Goal: Task Accomplishment & Management: Manage account settings

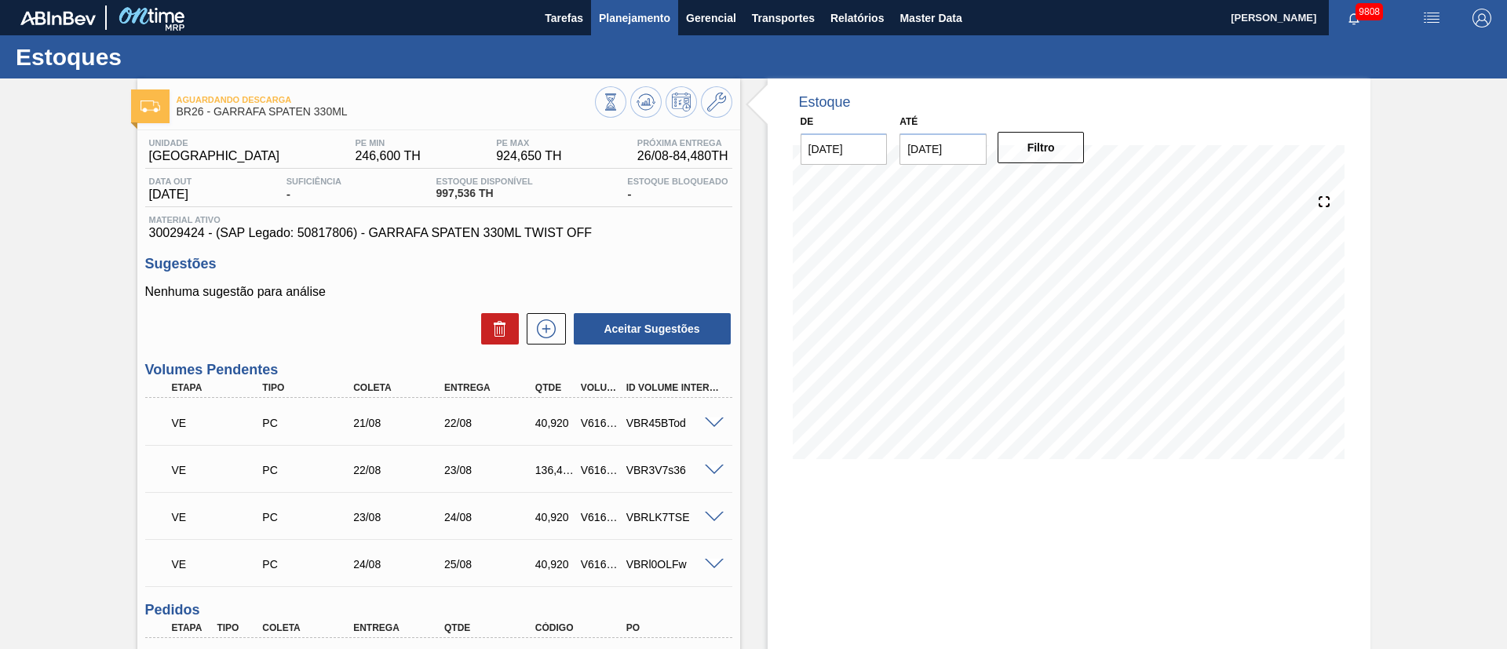
click at [634, 24] on span "Planejamento" at bounding box center [634, 18] width 71 height 19
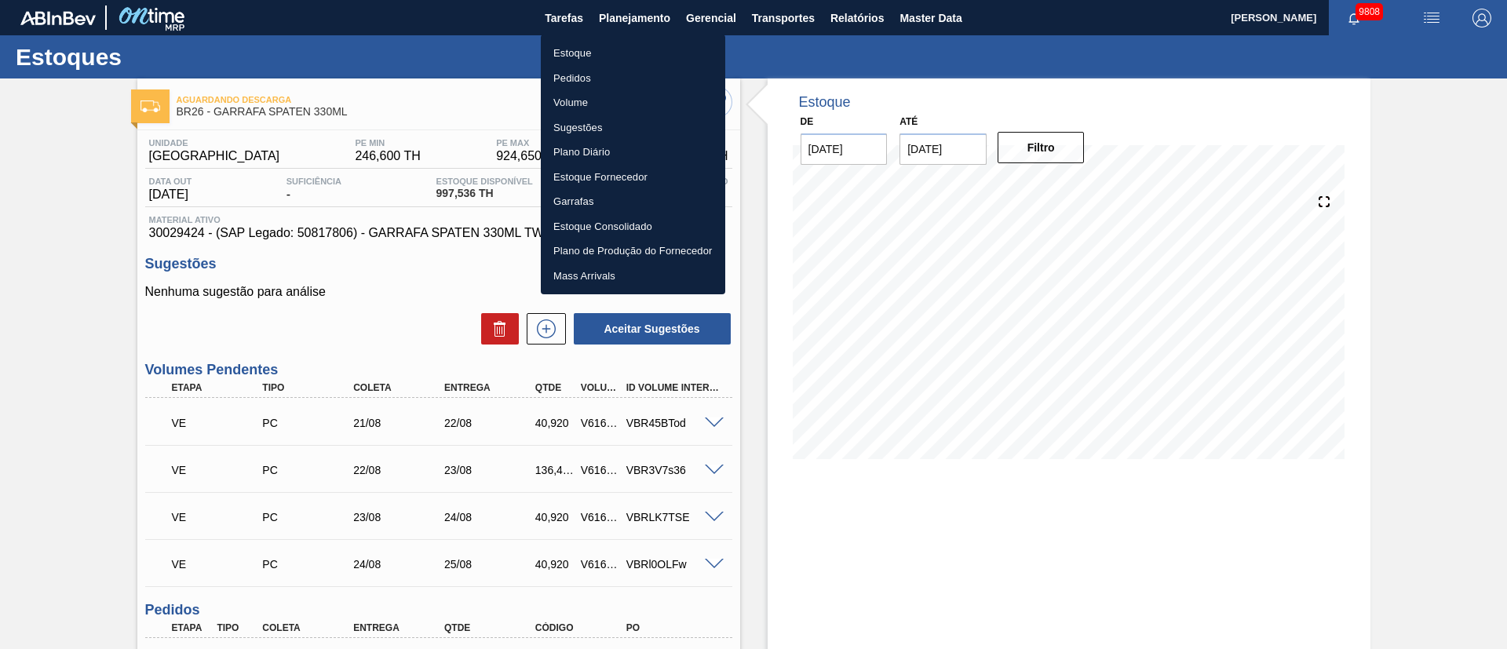
click at [584, 87] on li "Pedidos" at bounding box center [633, 78] width 184 height 25
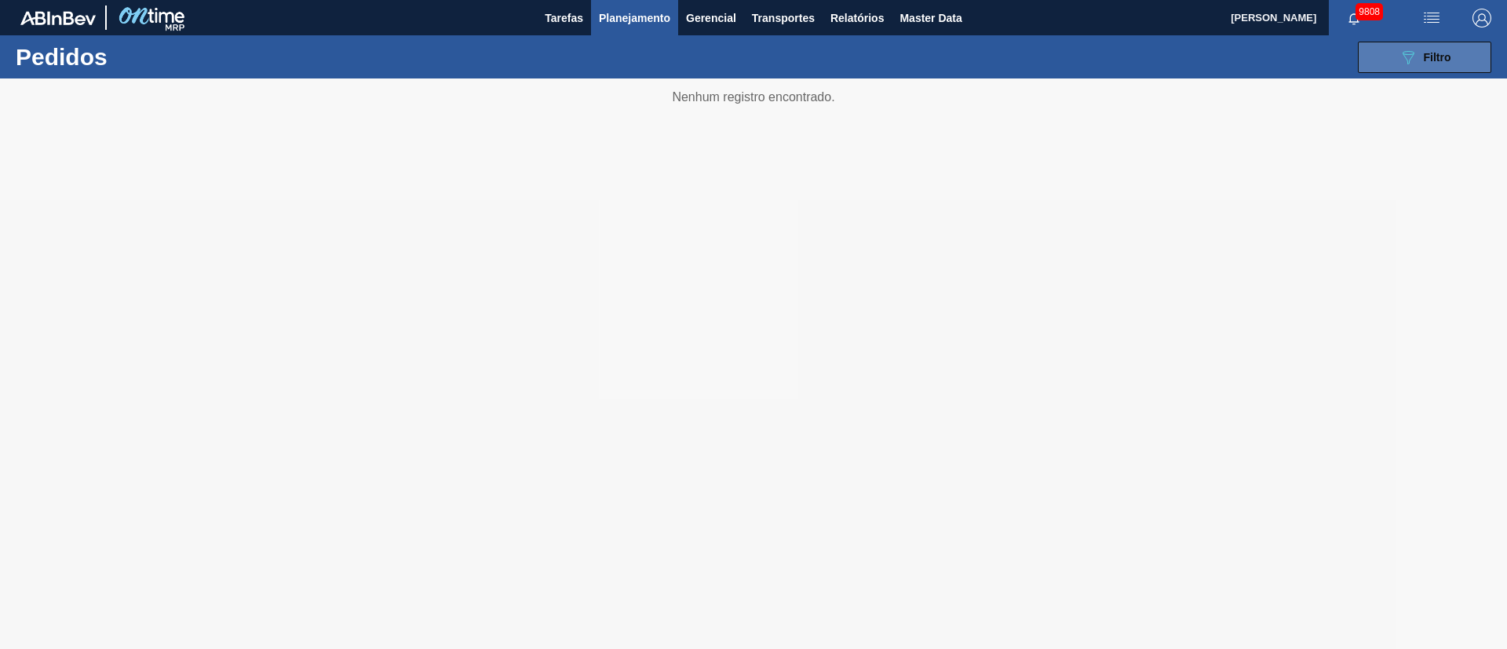
click at [1433, 53] on span "Filtro" at bounding box center [1437, 57] width 27 height 13
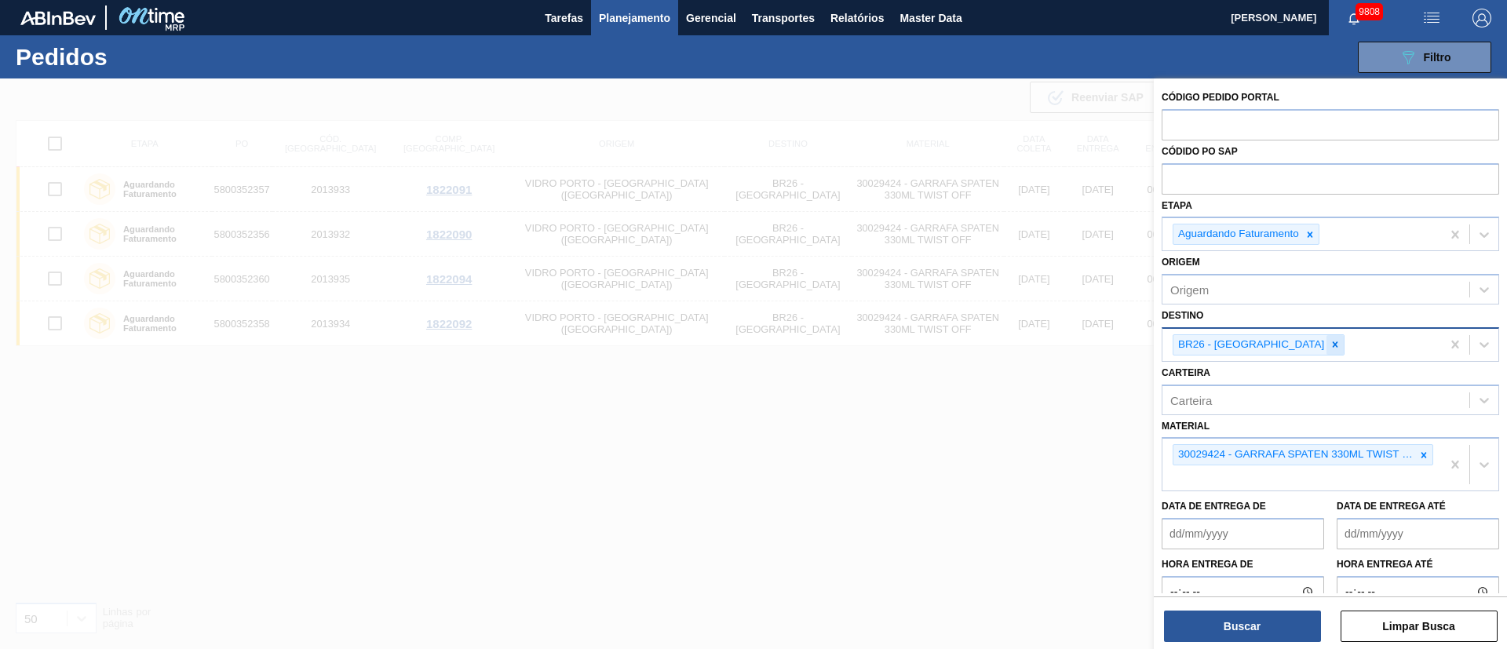
click at [1333, 342] on icon at bounding box center [1335, 344] width 5 height 5
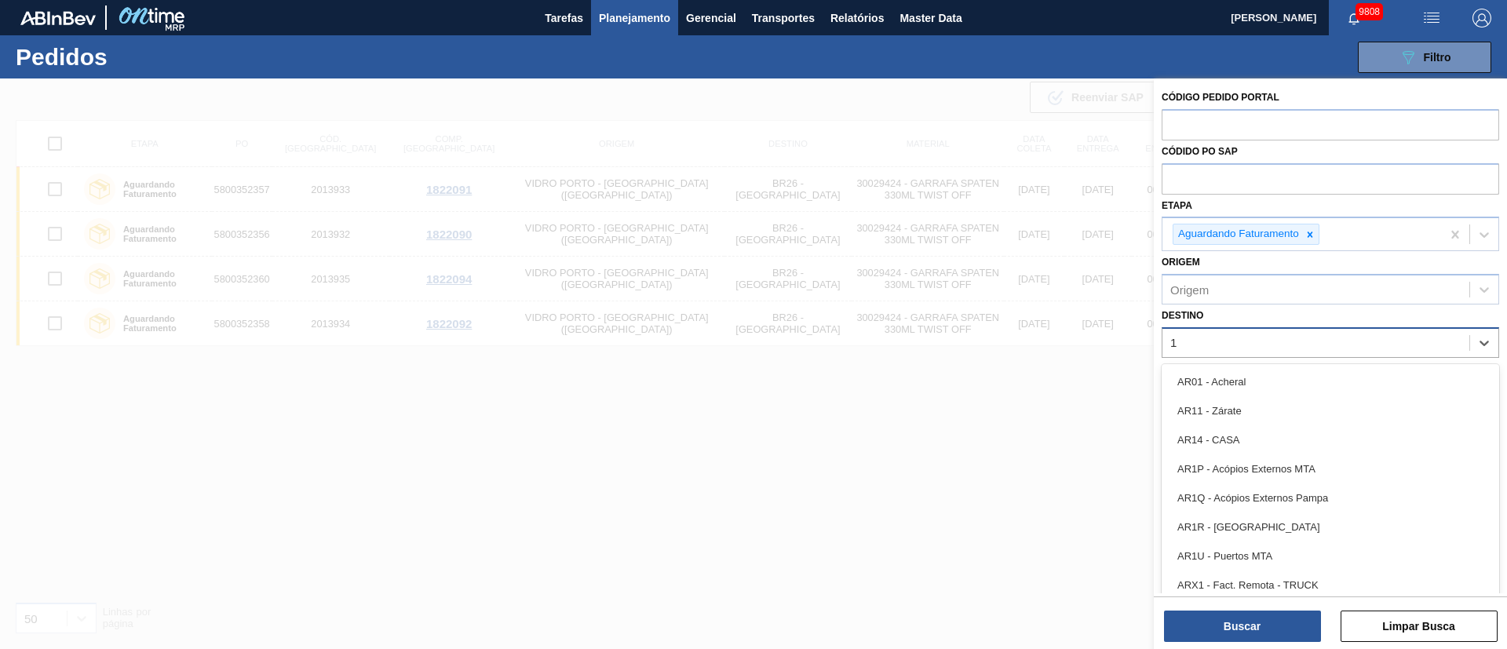
type input "16"
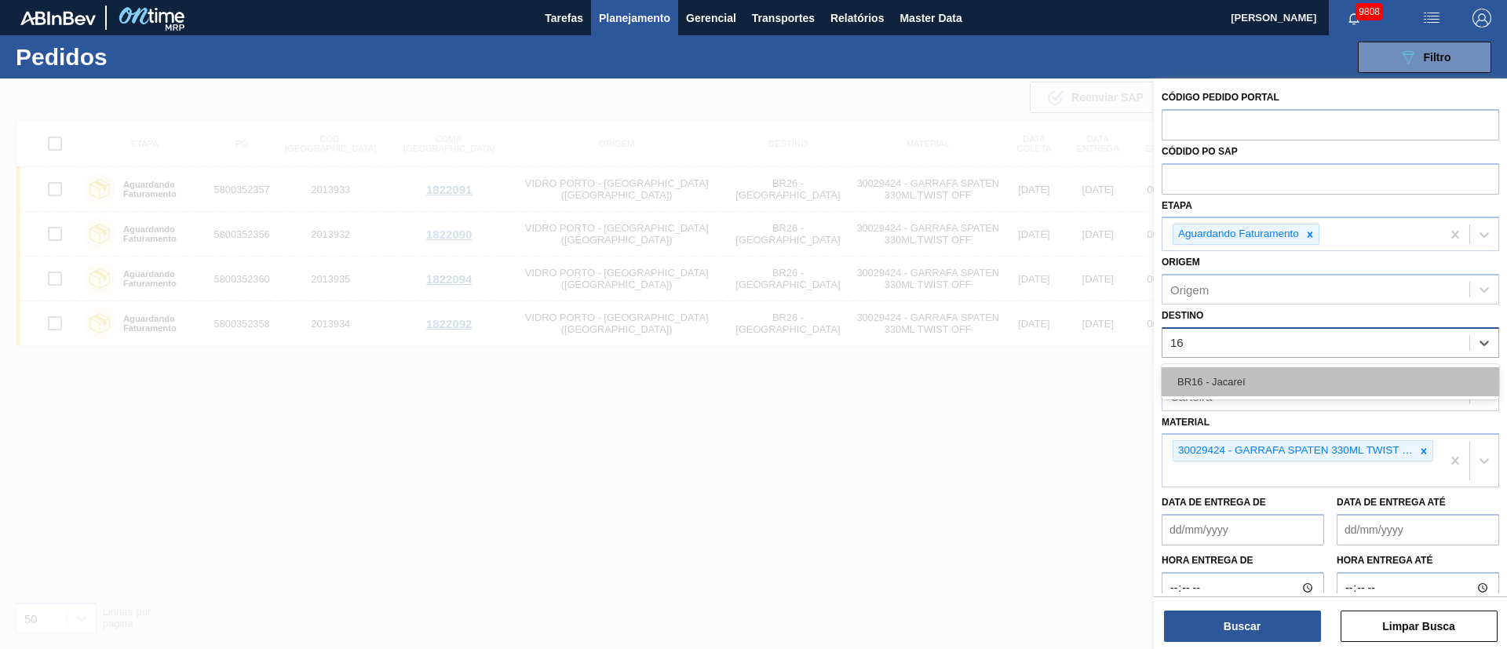
click at [1185, 396] on div "BR16 - Jacareí" at bounding box center [1331, 381] width 338 height 29
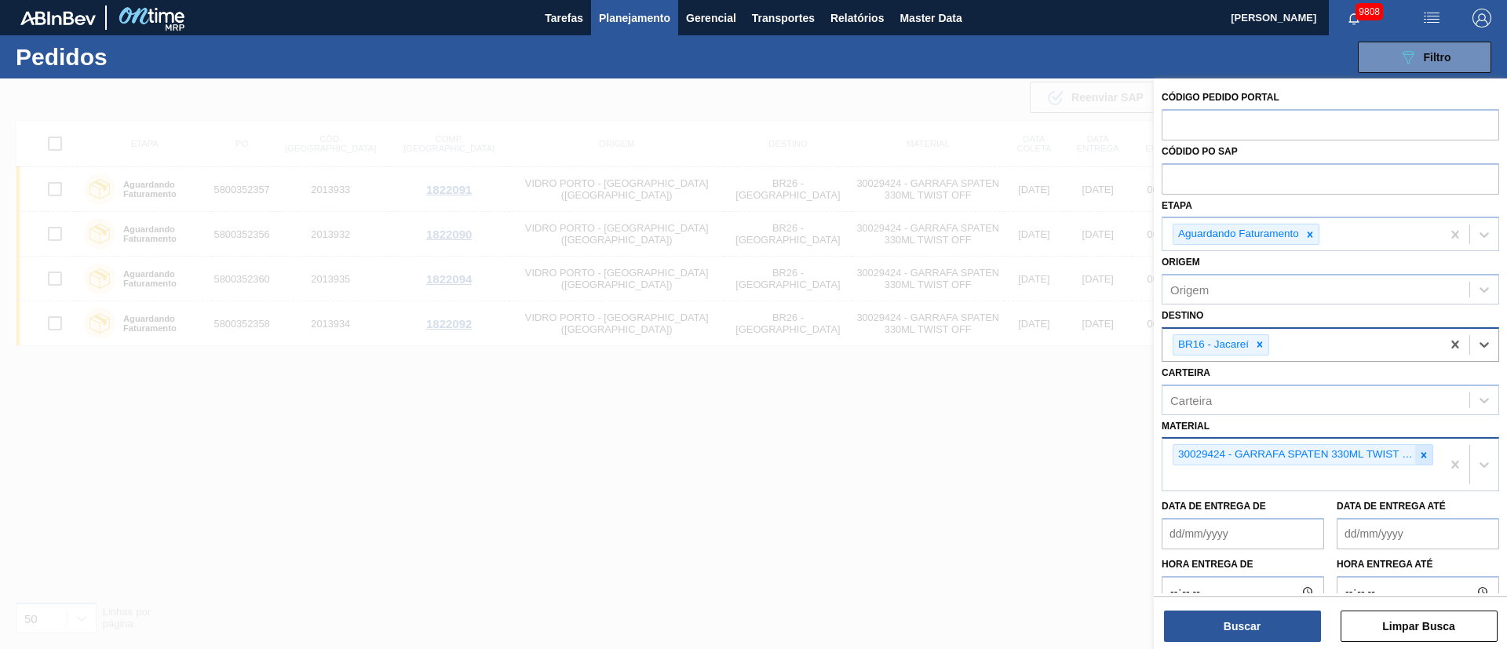
click at [1419, 451] on icon at bounding box center [1424, 455] width 11 height 11
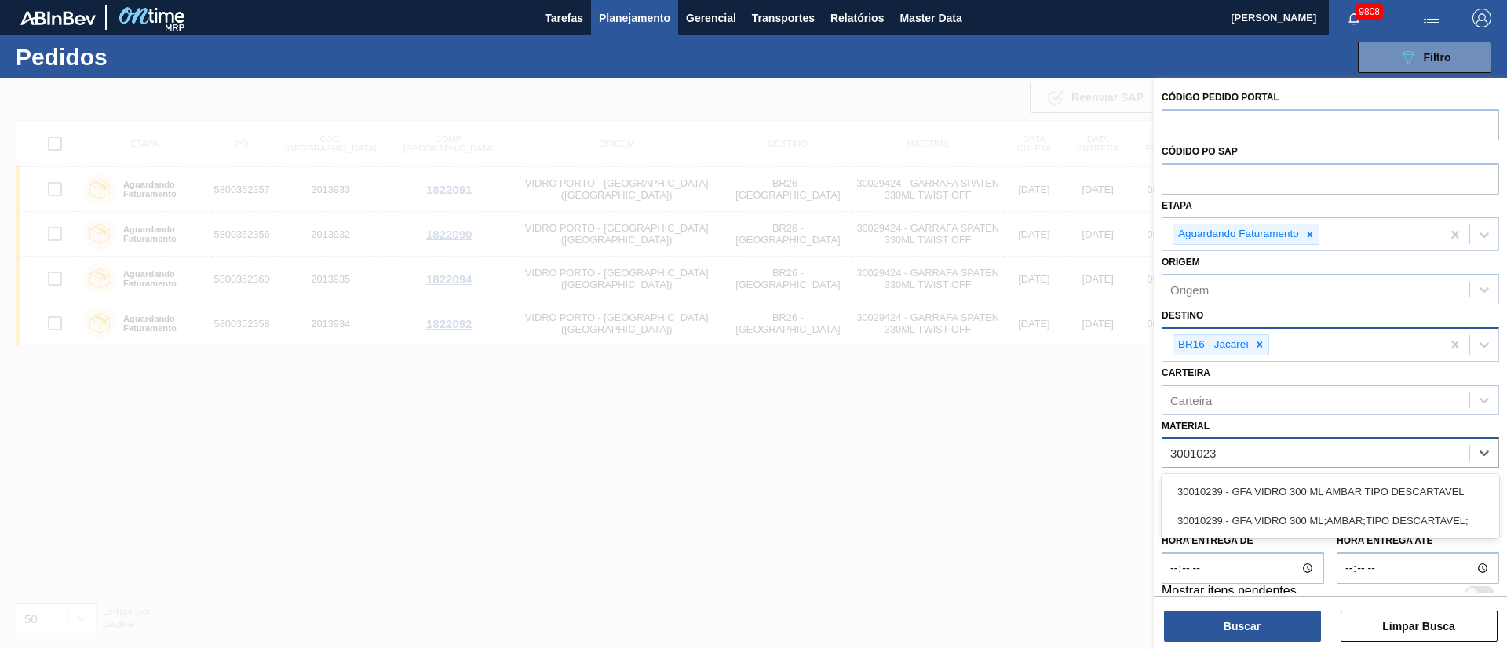
type input "30010239"
click at [1360, 502] on div "30010239 - GFA VIDRO 300 ML AMBAR TIPO DESCARTAVEL" at bounding box center [1331, 491] width 338 height 29
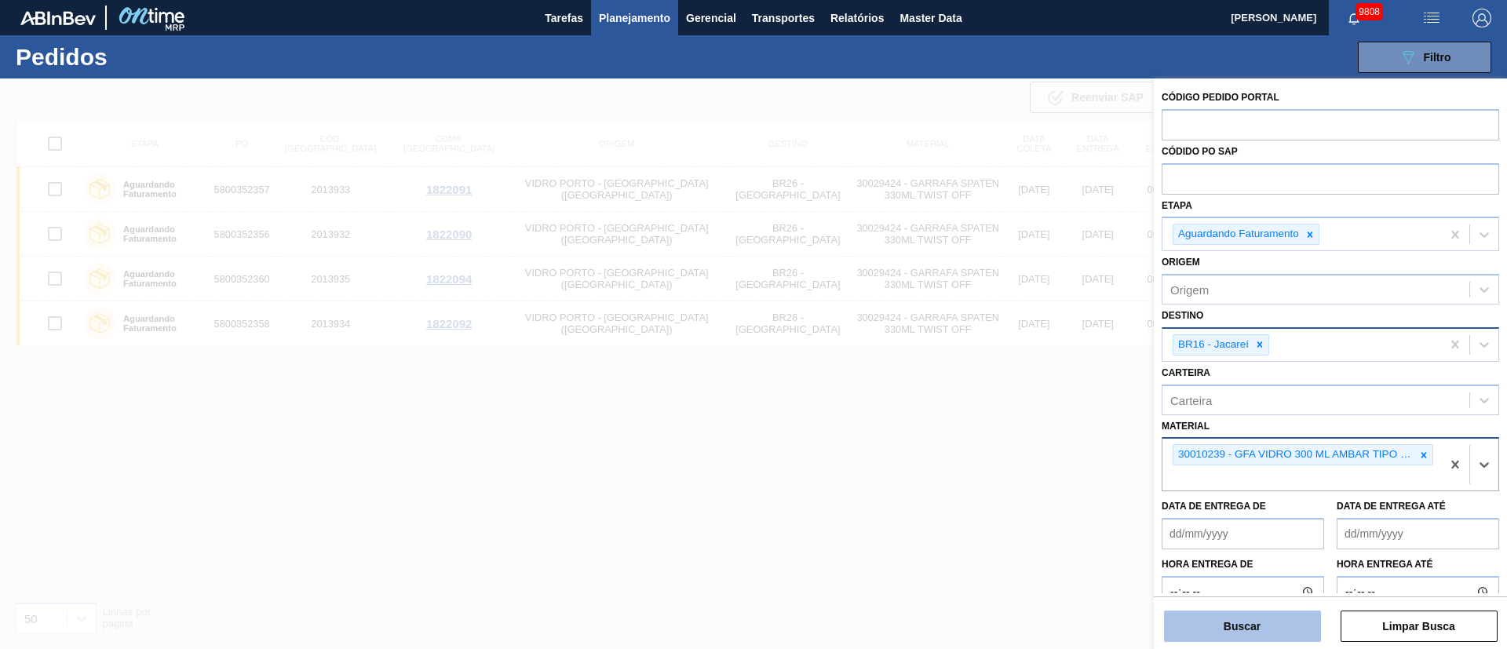
click at [1221, 630] on button "Buscar" at bounding box center [1242, 626] width 157 height 31
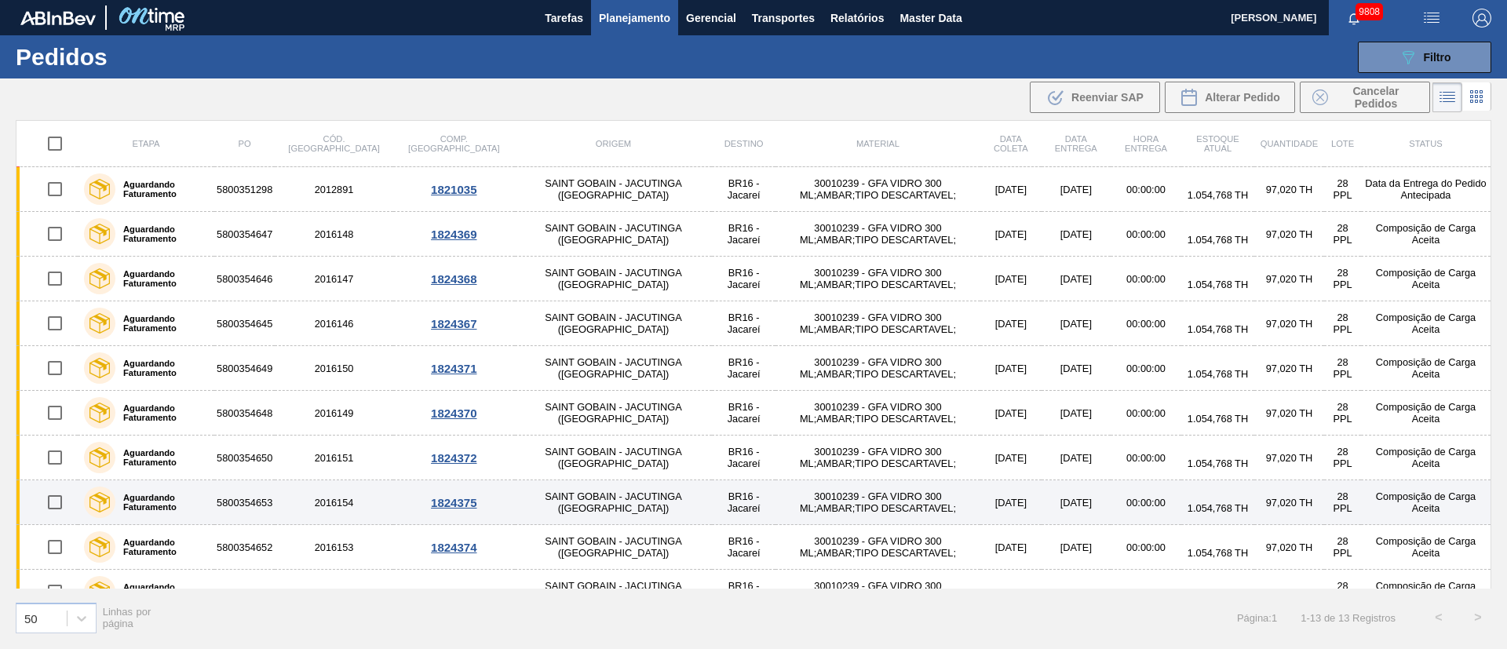
click at [46, 496] on input "checkbox" at bounding box center [54, 502] width 33 height 33
checkbox input "true"
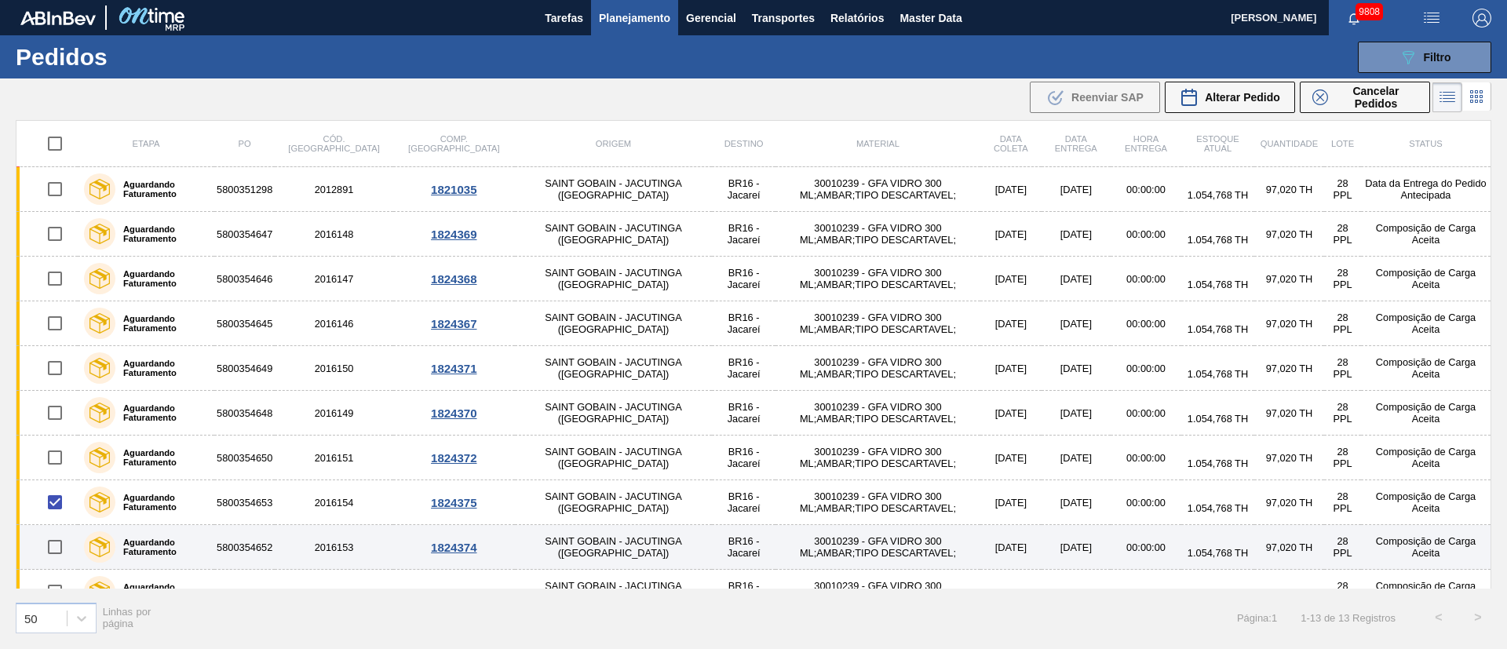
click at [60, 550] on input "checkbox" at bounding box center [54, 547] width 33 height 33
checkbox input "true"
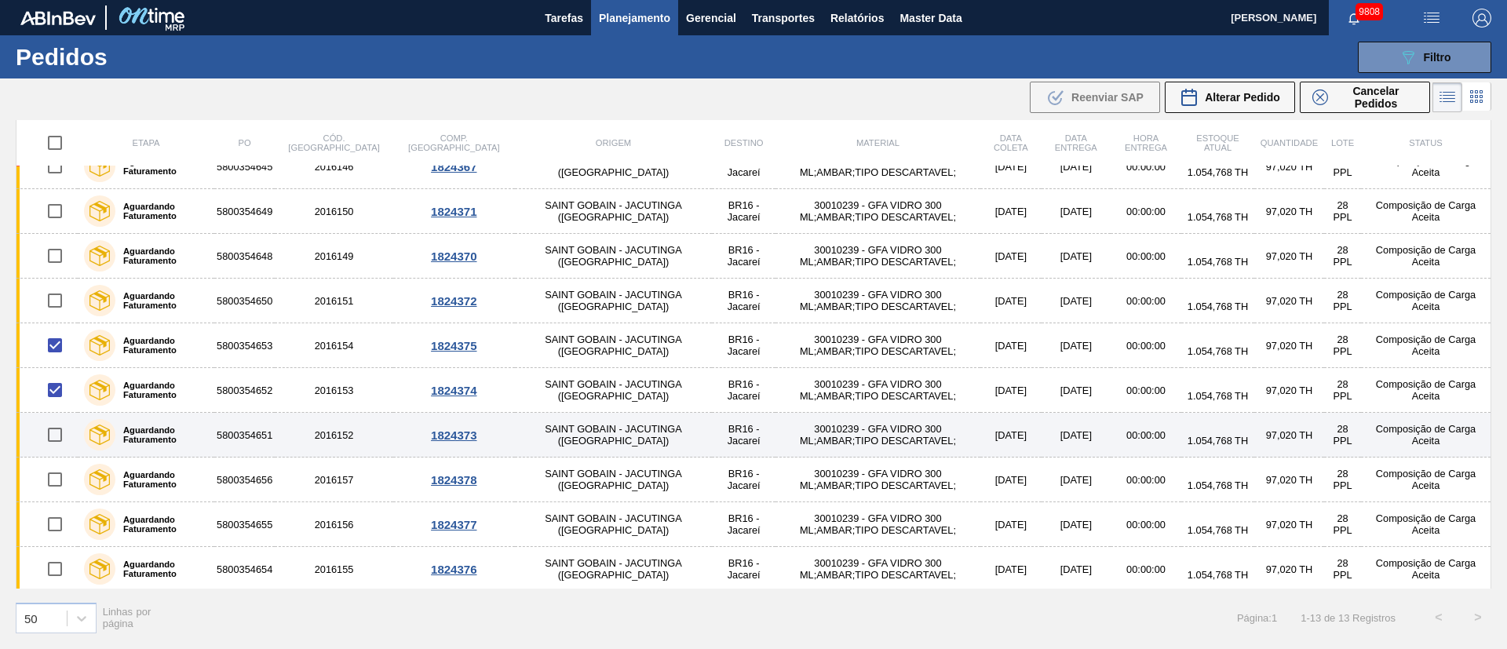
scroll to position [160, 0]
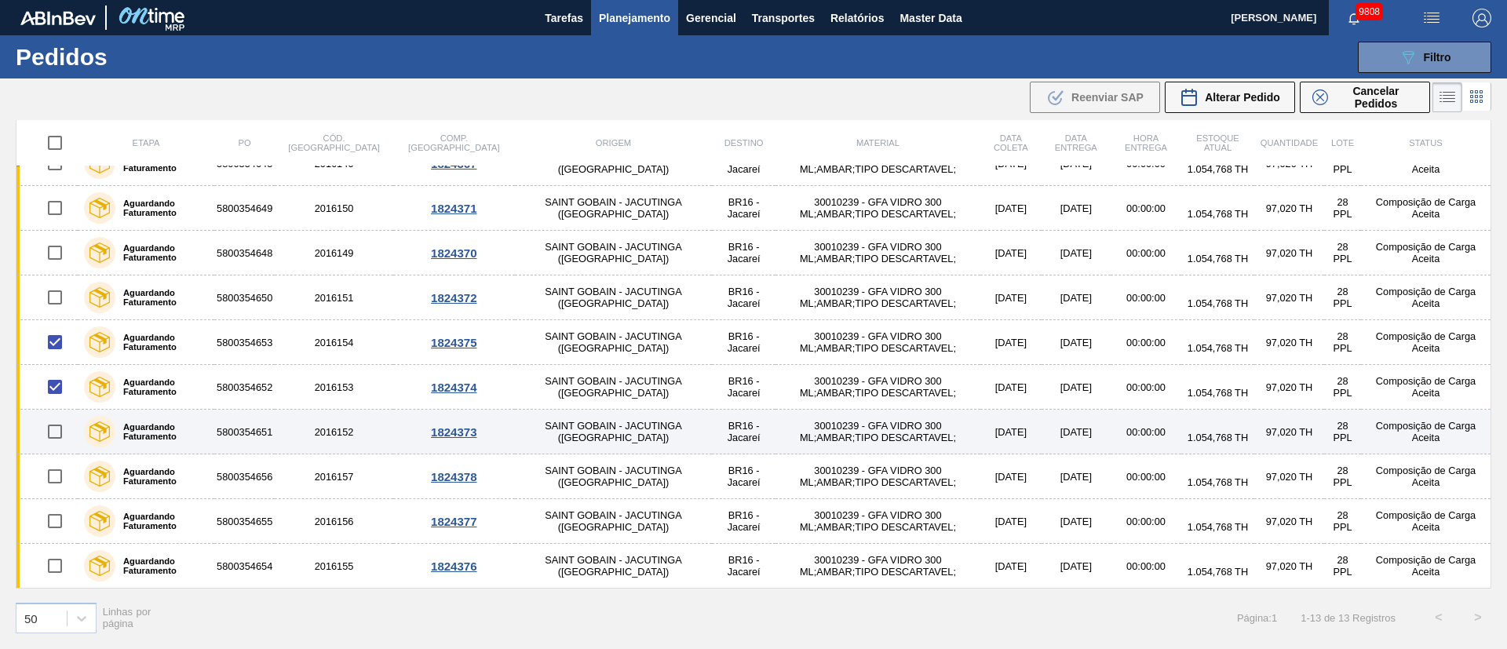
click at [51, 439] on input "checkbox" at bounding box center [54, 431] width 33 height 33
checkbox input "true"
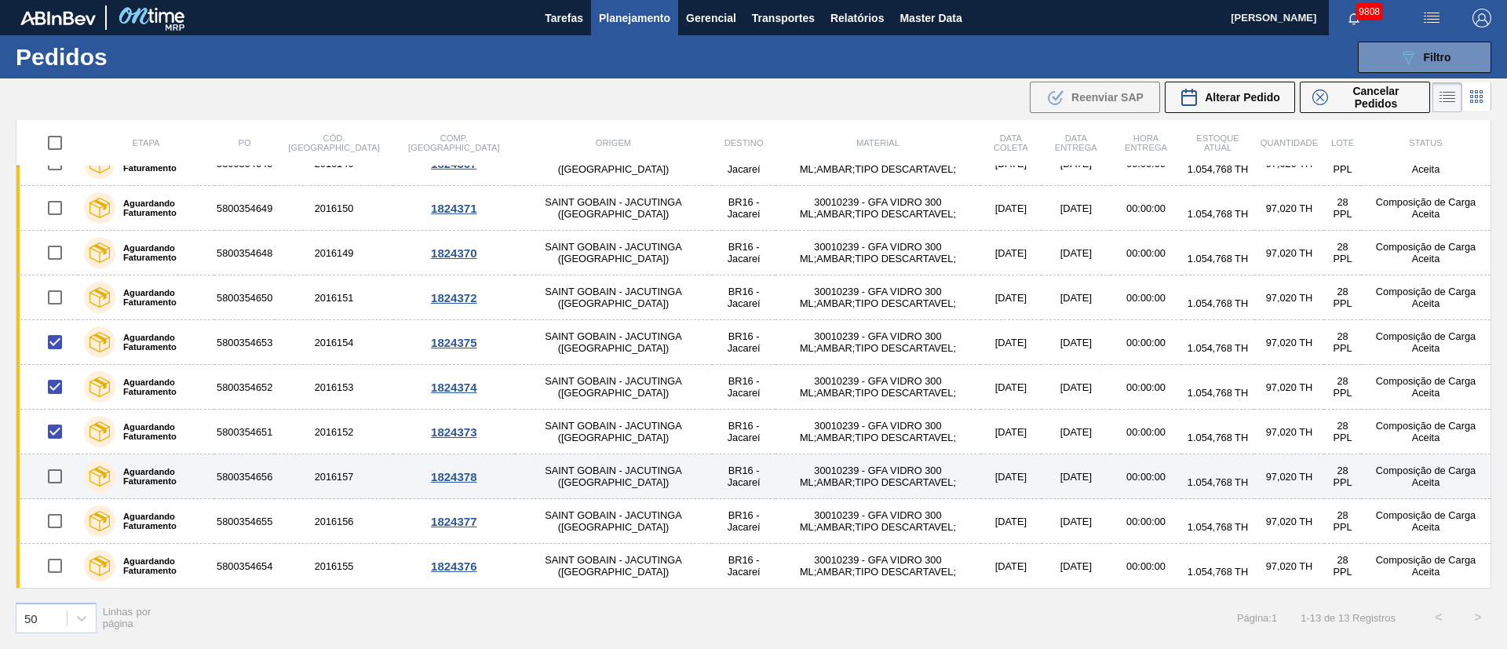
click at [57, 481] on input "checkbox" at bounding box center [54, 476] width 33 height 33
checkbox input "true"
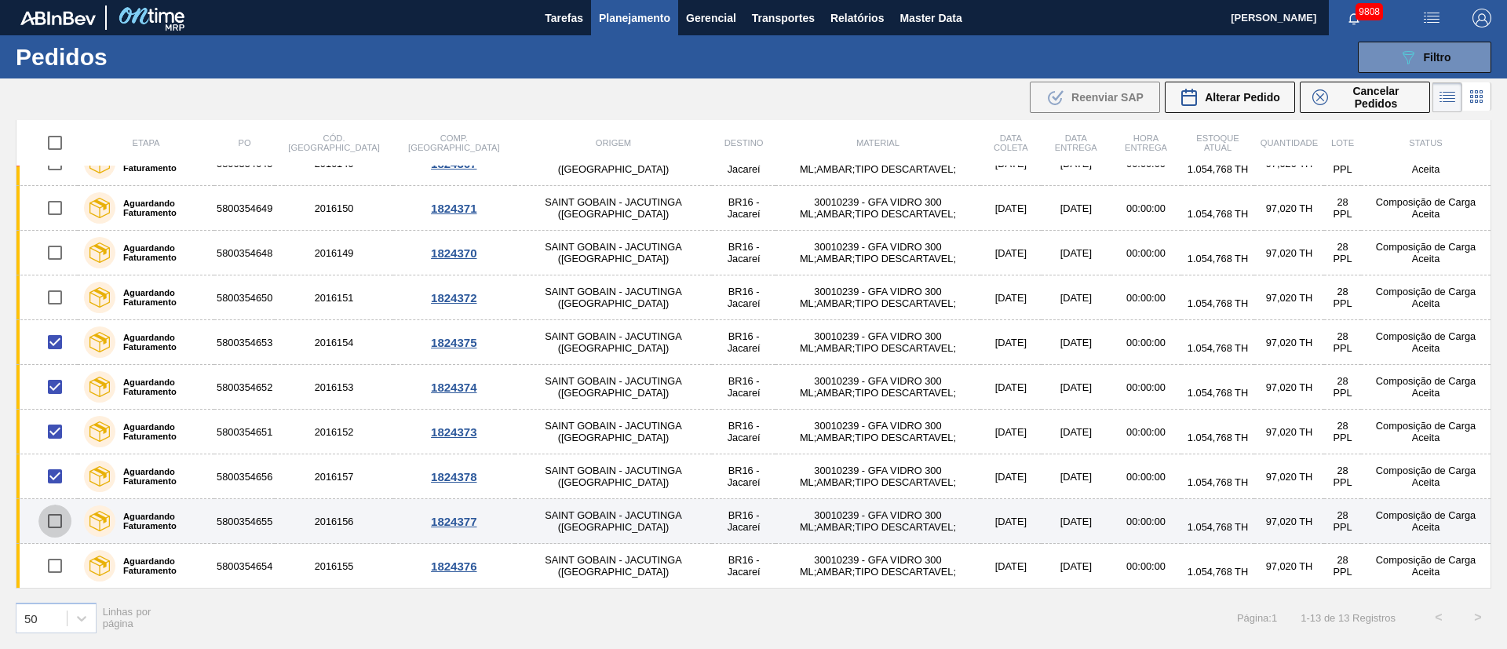
click at [56, 519] on input "checkbox" at bounding box center [54, 521] width 33 height 33
checkbox input "true"
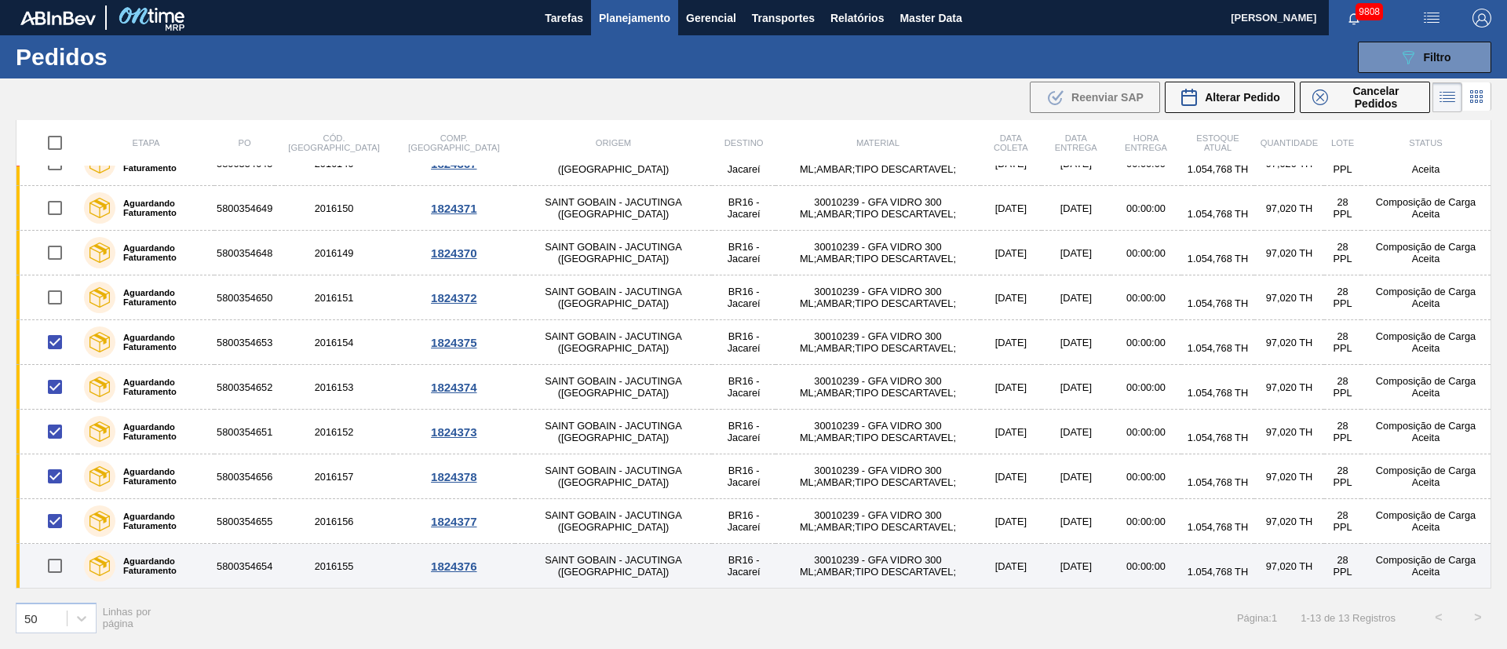
click at [59, 554] on input "checkbox" at bounding box center [54, 566] width 33 height 33
checkbox input "true"
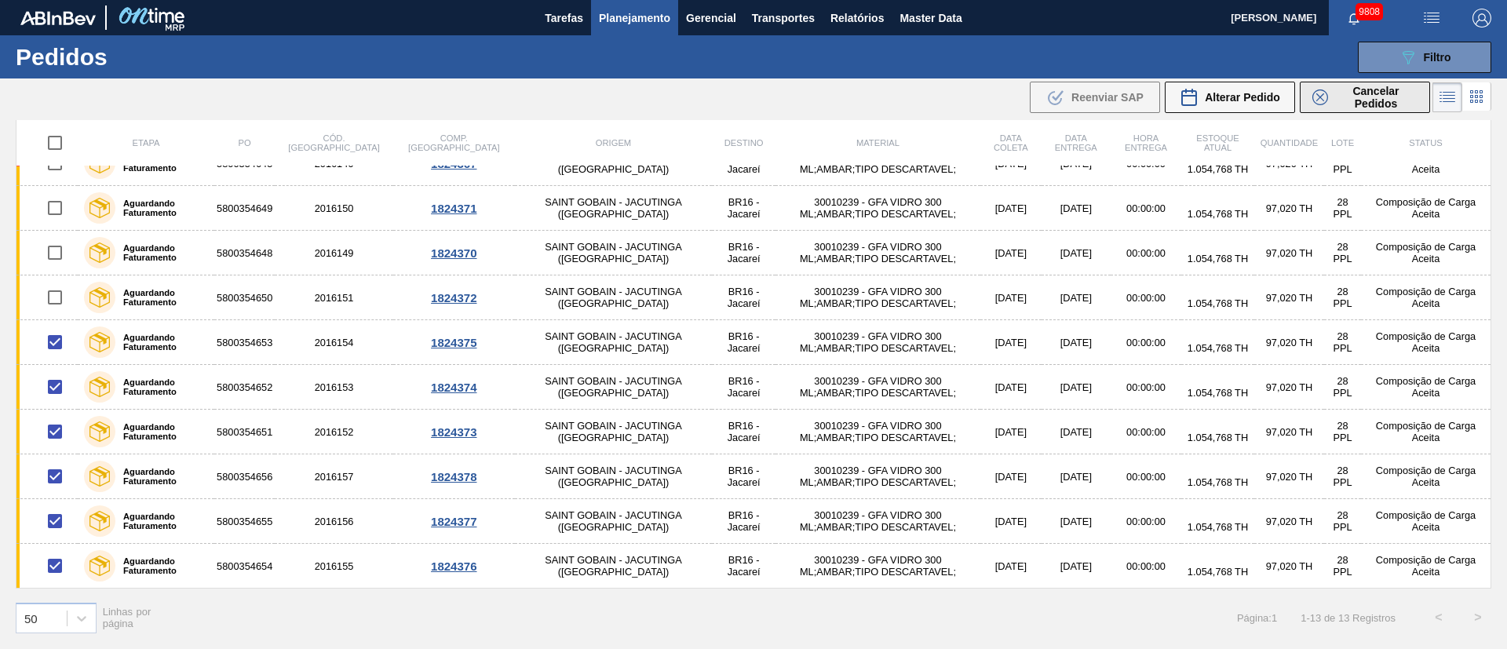
click at [1385, 89] on span "Cancelar Pedidos" at bounding box center [1376, 97] width 83 height 25
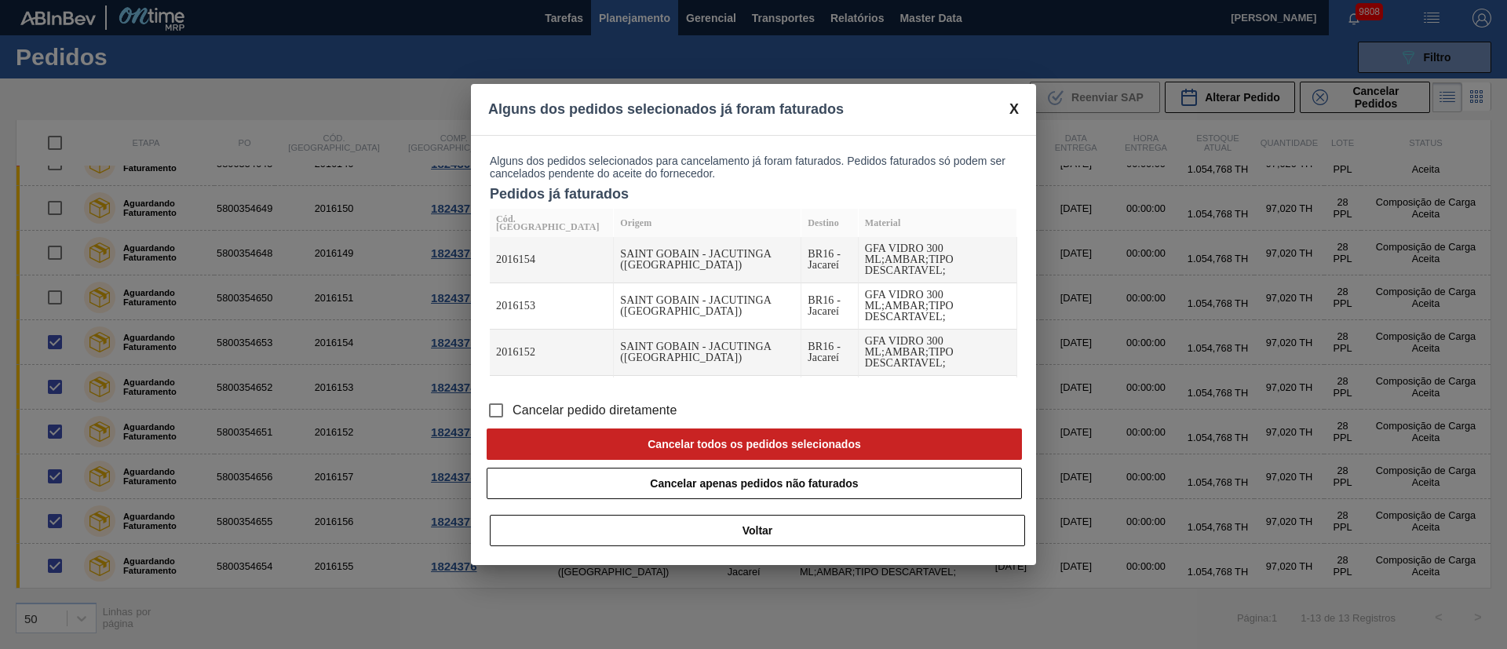
click at [495, 404] on input "Cancelar pedido diretamente" at bounding box center [496, 410] width 33 height 33
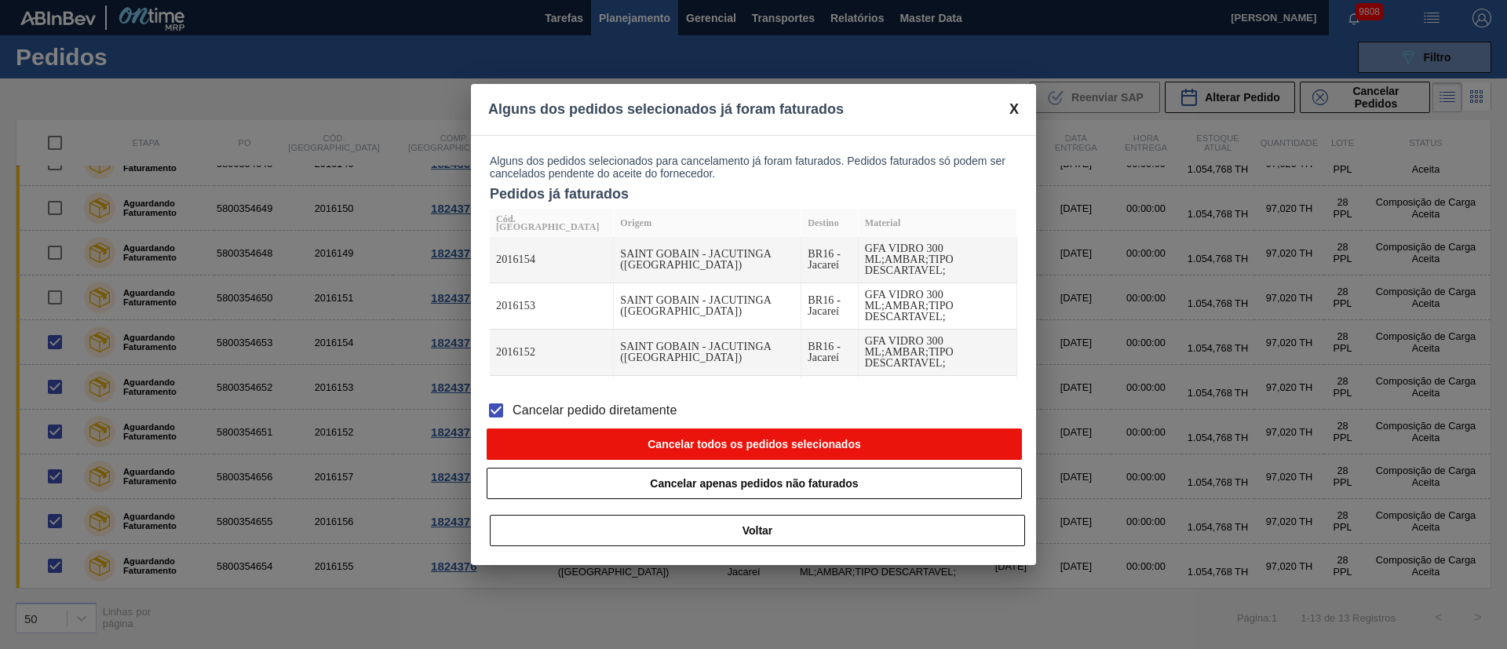
click at [619, 435] on button "Cancelar todos os pedidos selecionados" at bounding box center [754, 444] width 535 height 31
checkbox input "false"
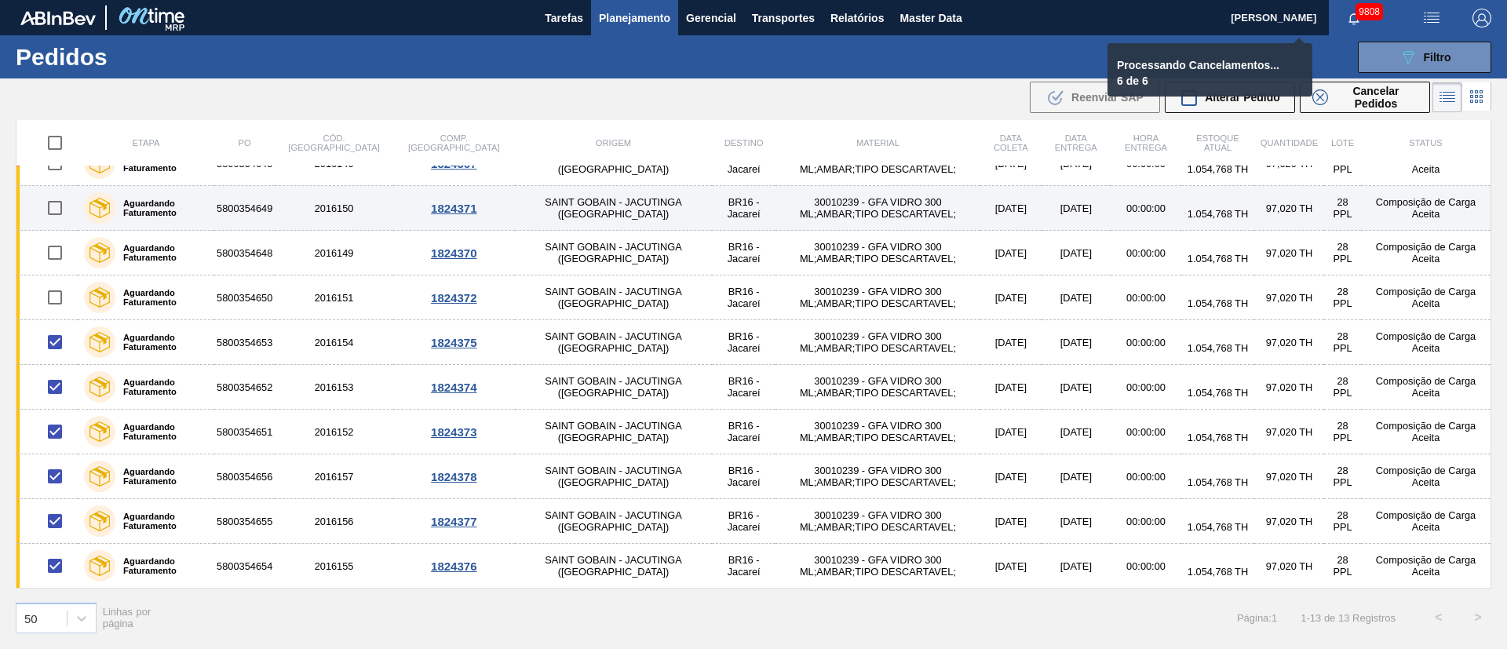
checkbox input "false"
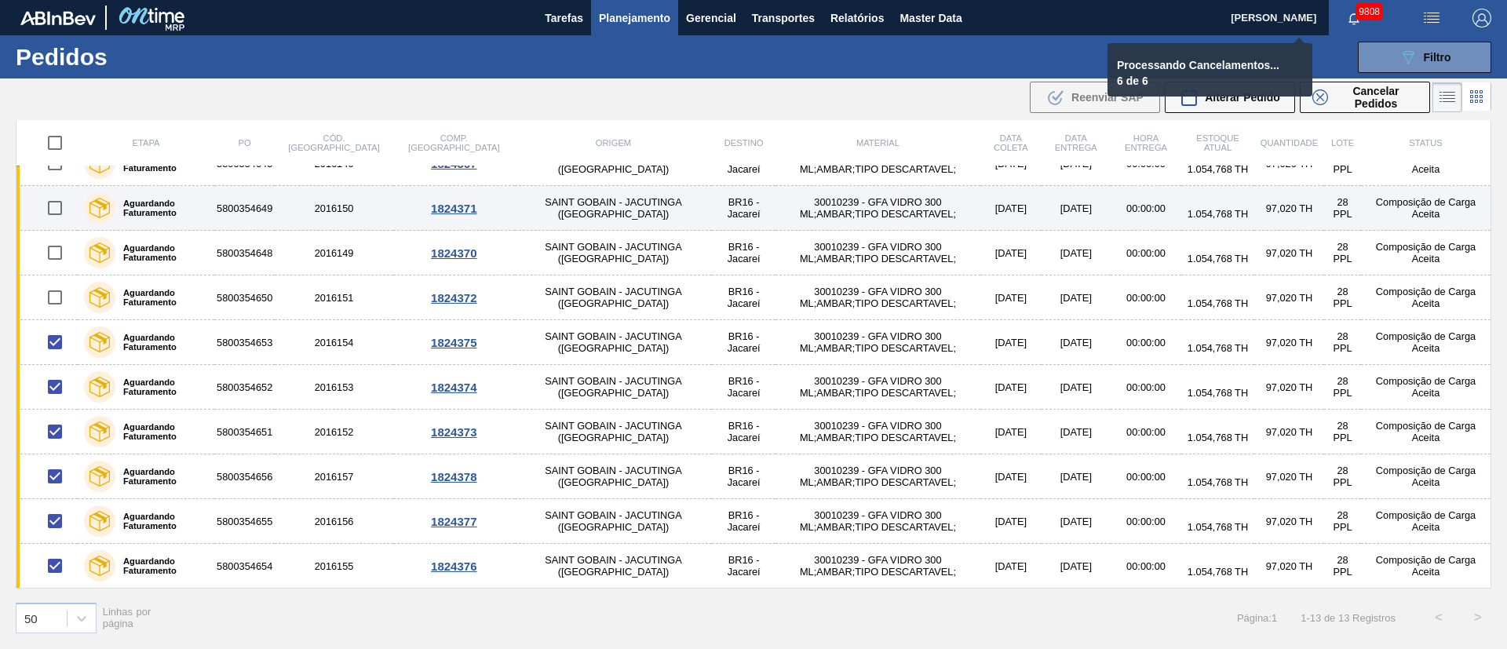
checkbox input "false"
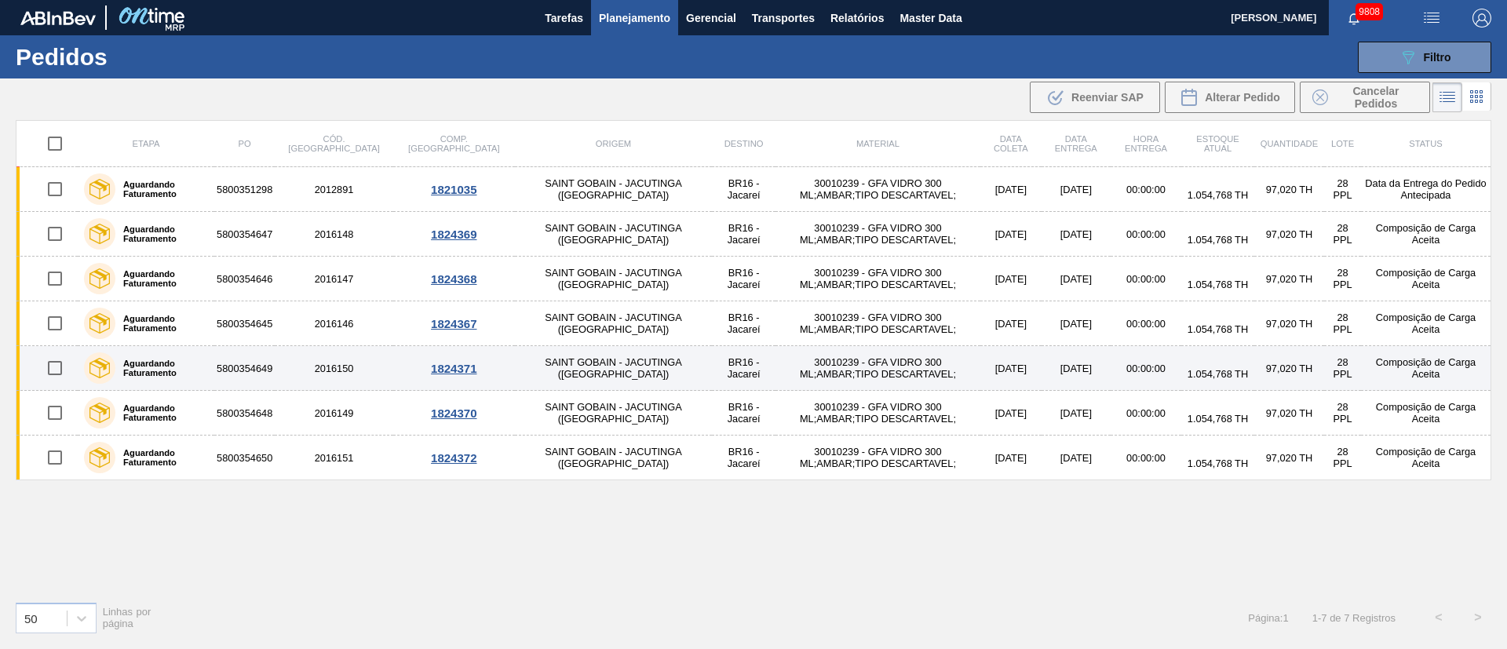
scroll to position [0, 0]
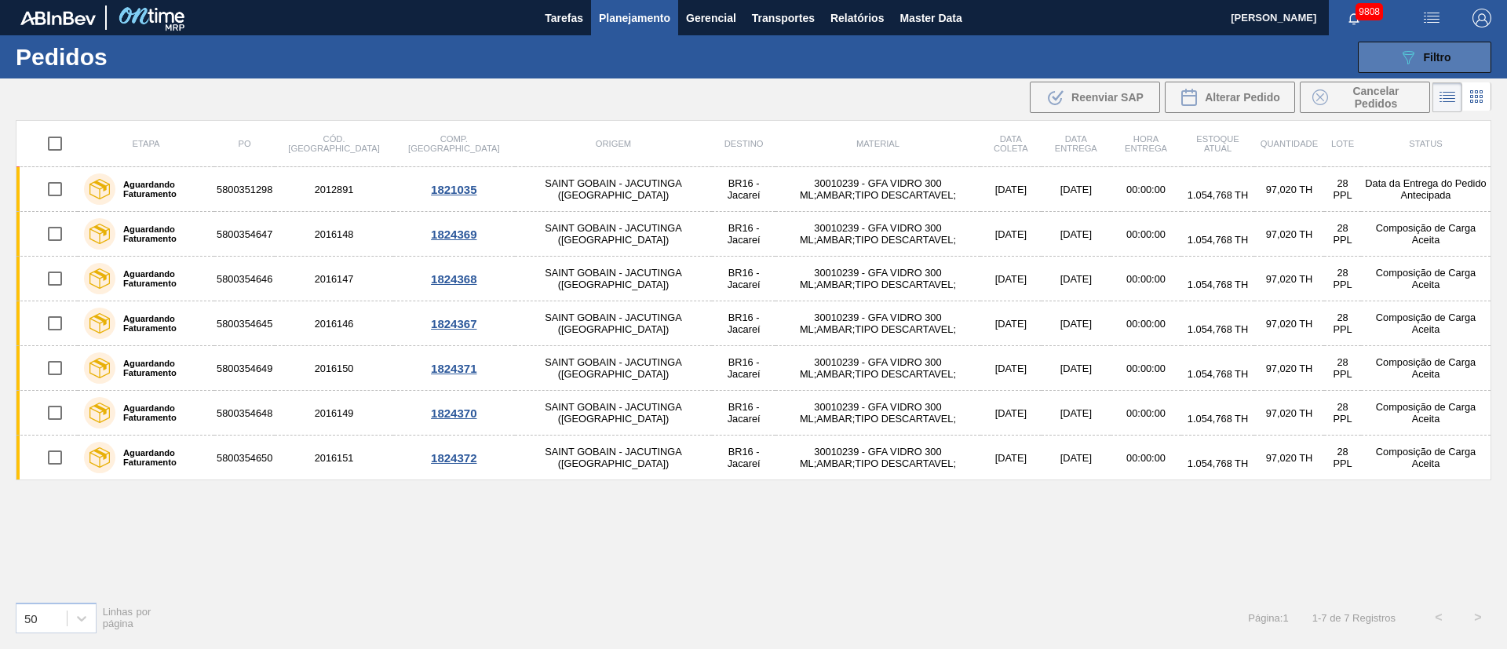
click at [1436, 60] on span "Filtro" at bounding box center [1437, 57] width 27 height 13
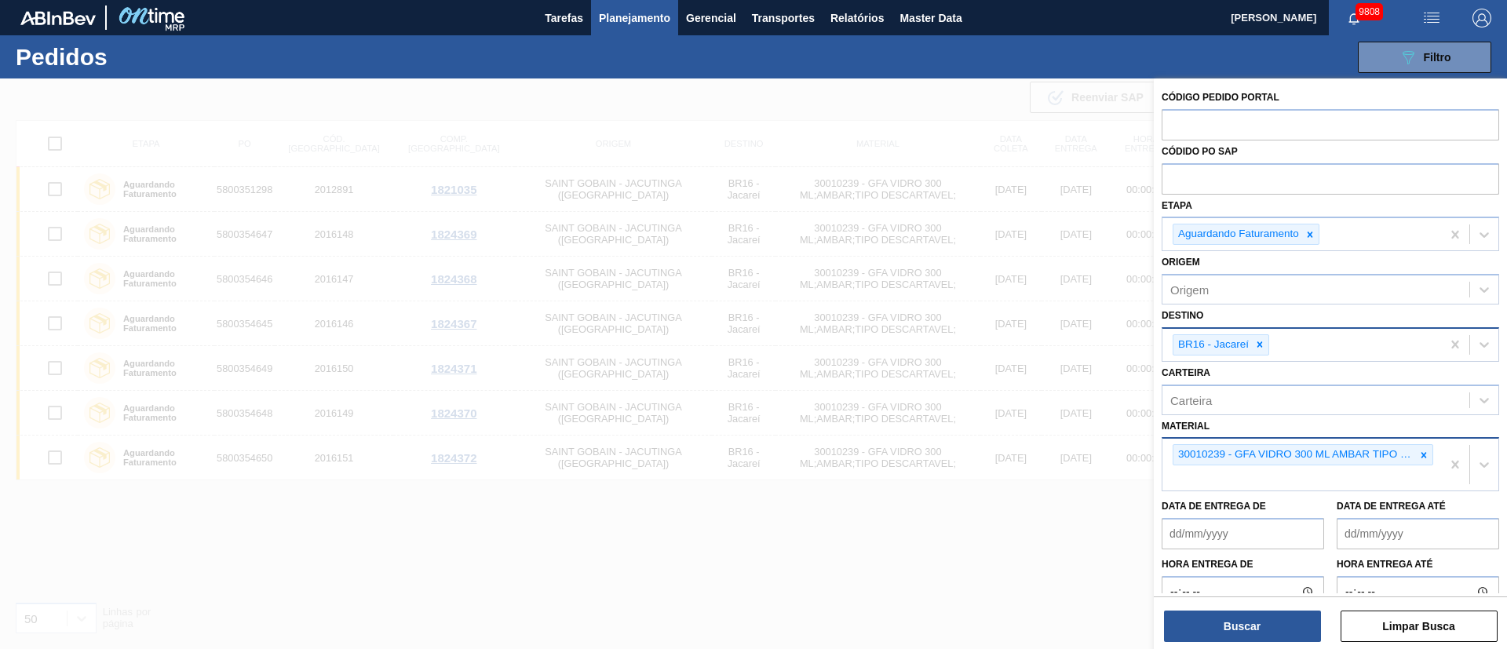
click at [617, 6] on button "Planejamento" at bounding box center [634, 17] width 87 height 35
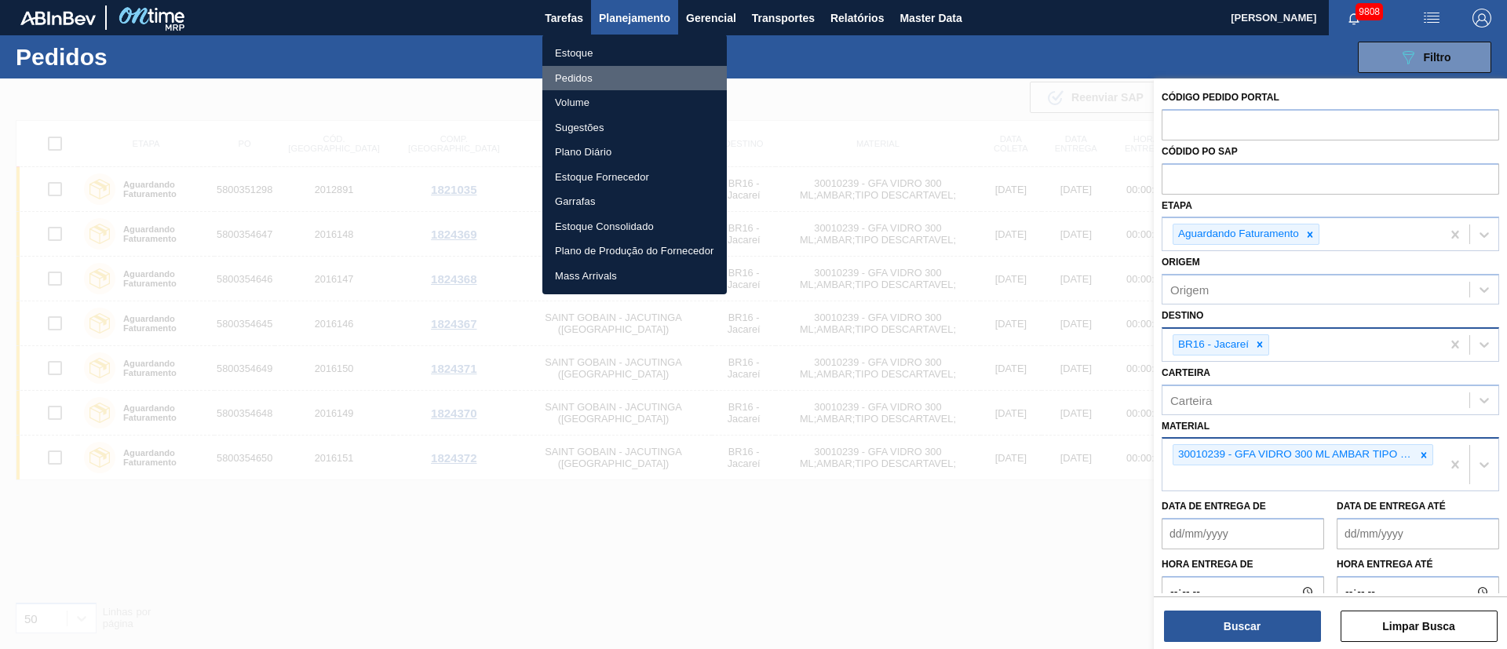
click at [575, 76] on li "Pedidos" at bounding box center [634, 78] width 184 height 25
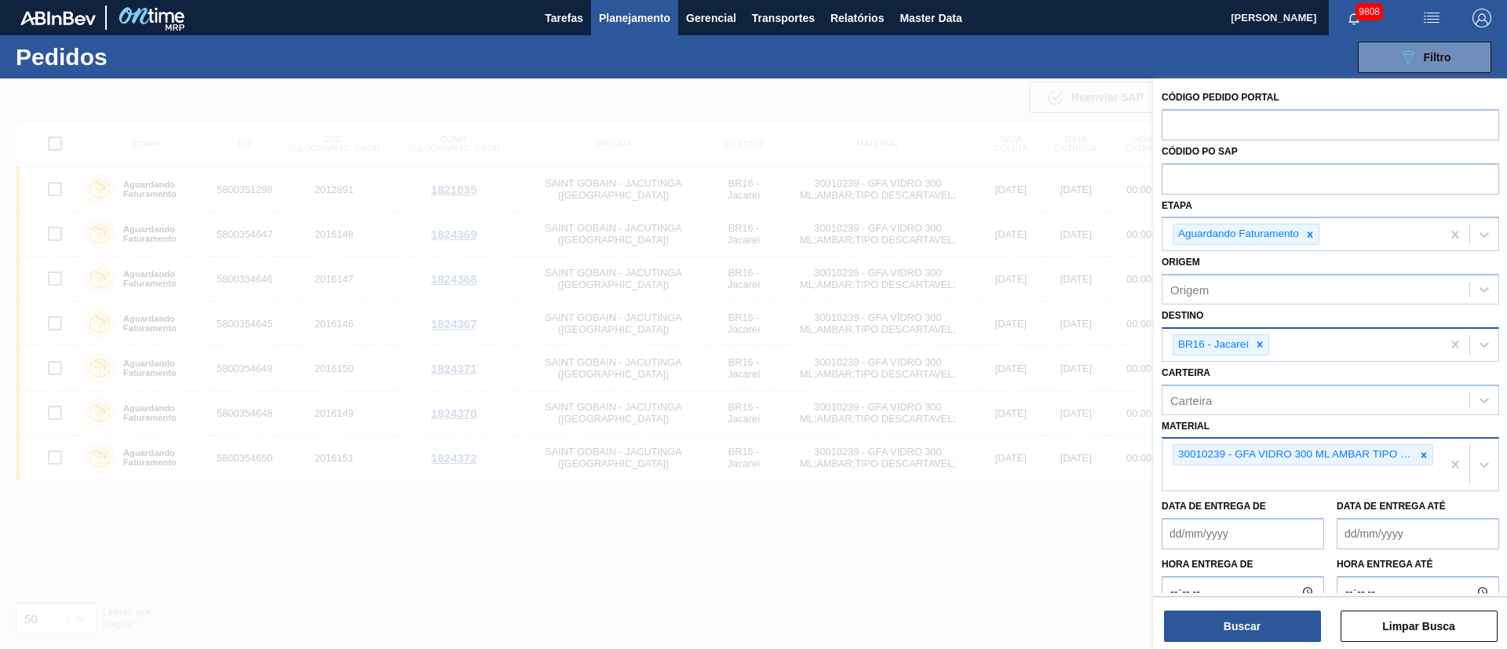
click at [613, 17] on span "Planejamento" at bounding box center [634, 18] width 71 height 19
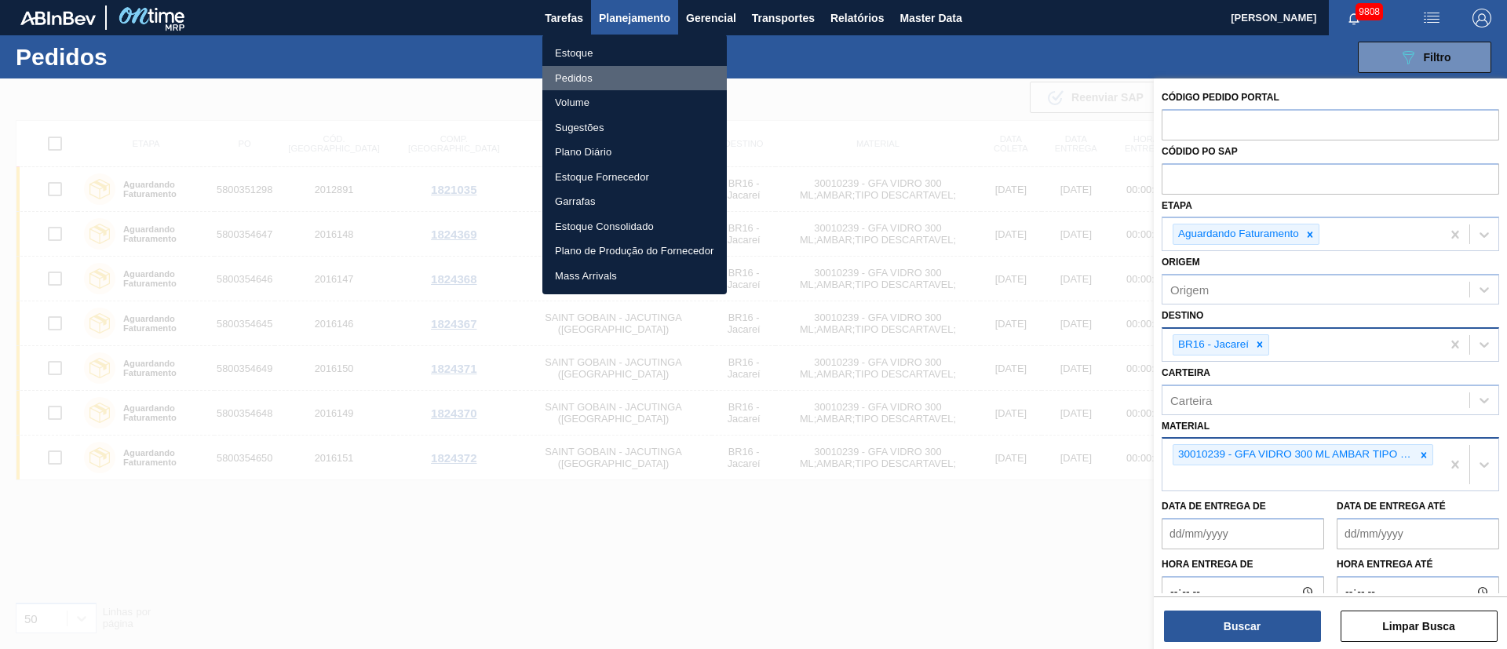
click at [576, 78] on li "Pedidos" at bounding box center [634, 78] width 184 height 25
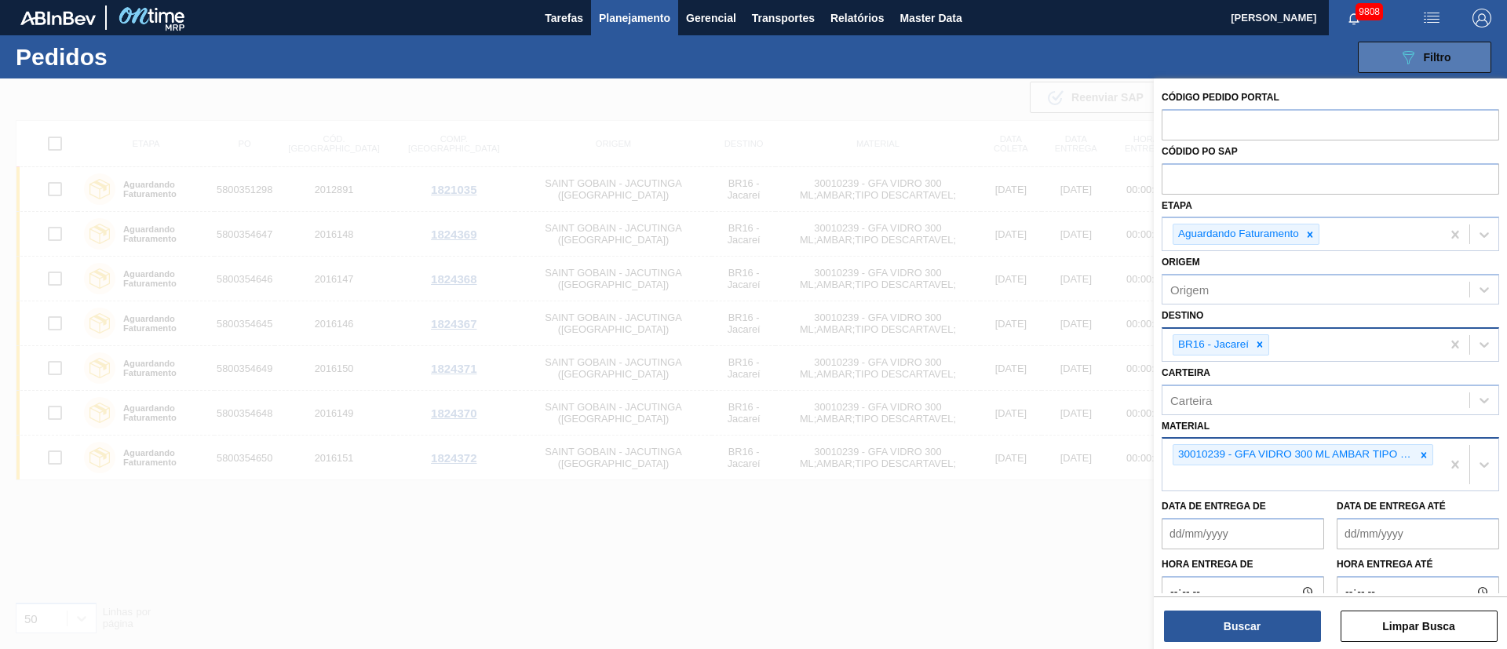
click at [1437, 68] on button "089F7B8B-B2A5-4AFE-B5C0-19BA573D28AC Filtro" at bounding box center [1424, 57] width 133 height 31
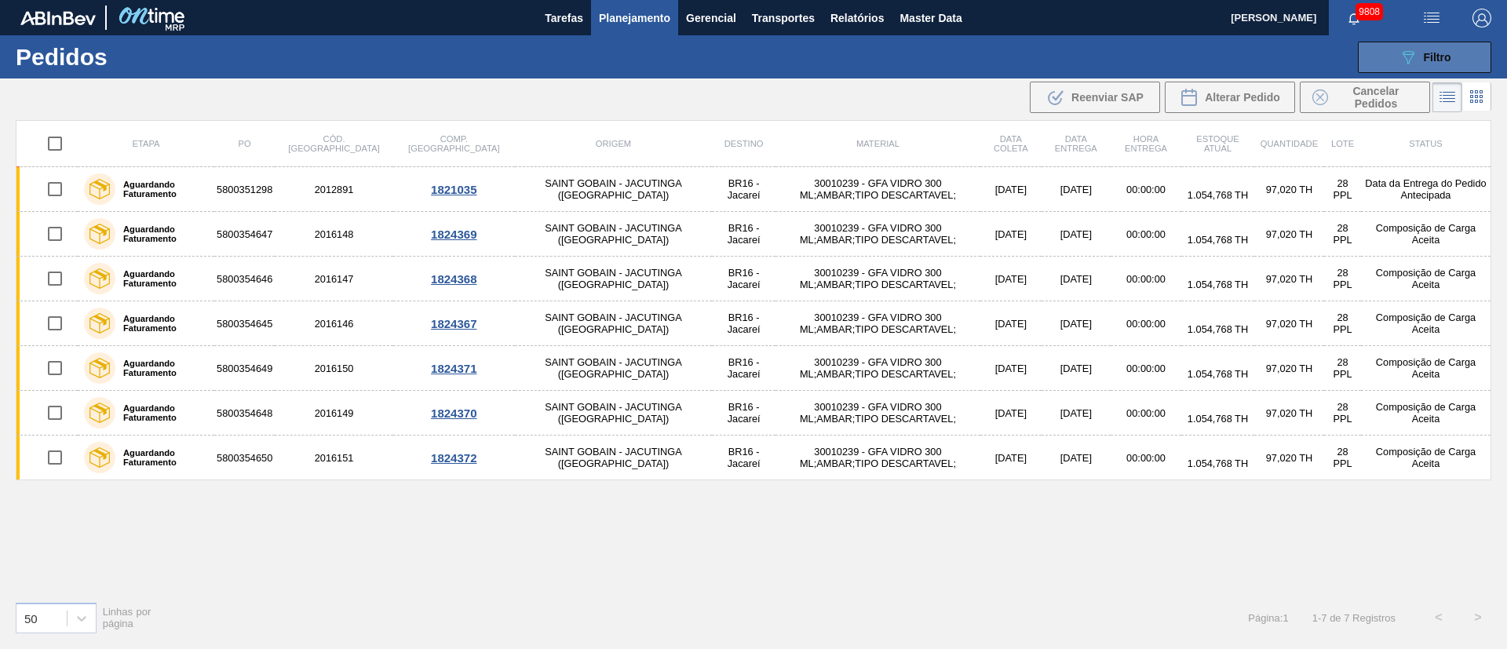
click at [1428, 48] on div "089F7B8B-B2A5-4AFE-B5C0-19BA573D28AC Filtro" at bounding box center [1425, 57] width 53 height 19
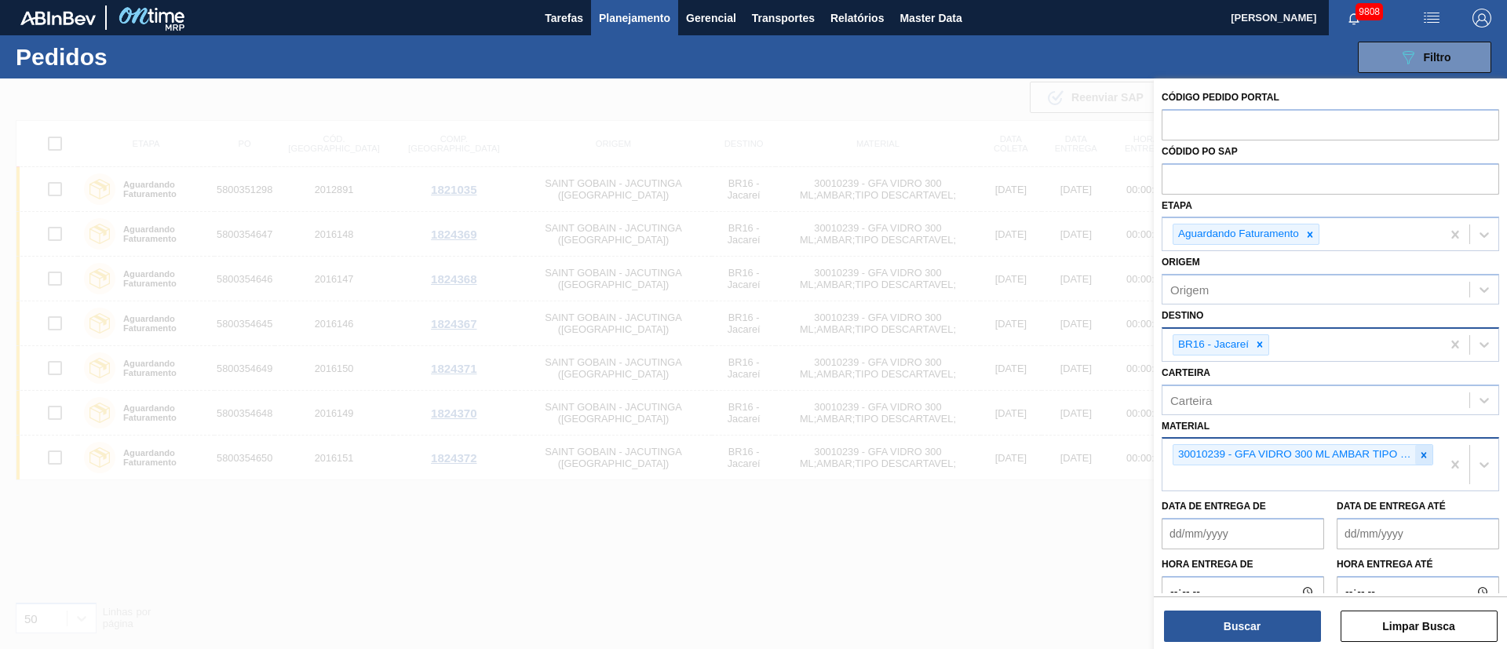
click at [1419, 455] on icon at bounding box center [1424, 455] width 11 height 11
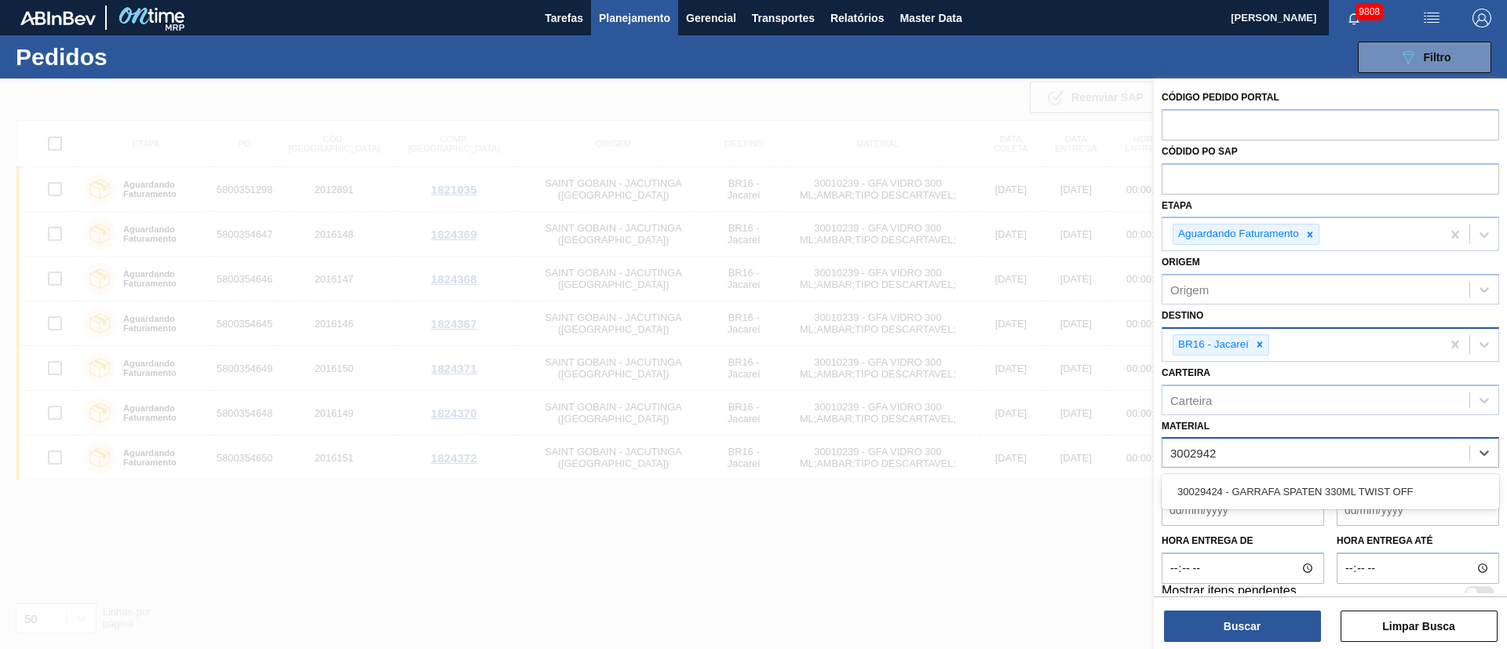
type input "30029424"
click at [1339, 487] on div "30029424 - GARRAFA SPATEN 330ML TWIST OFF" at bounding box center [1331, 491] width 338 height 29
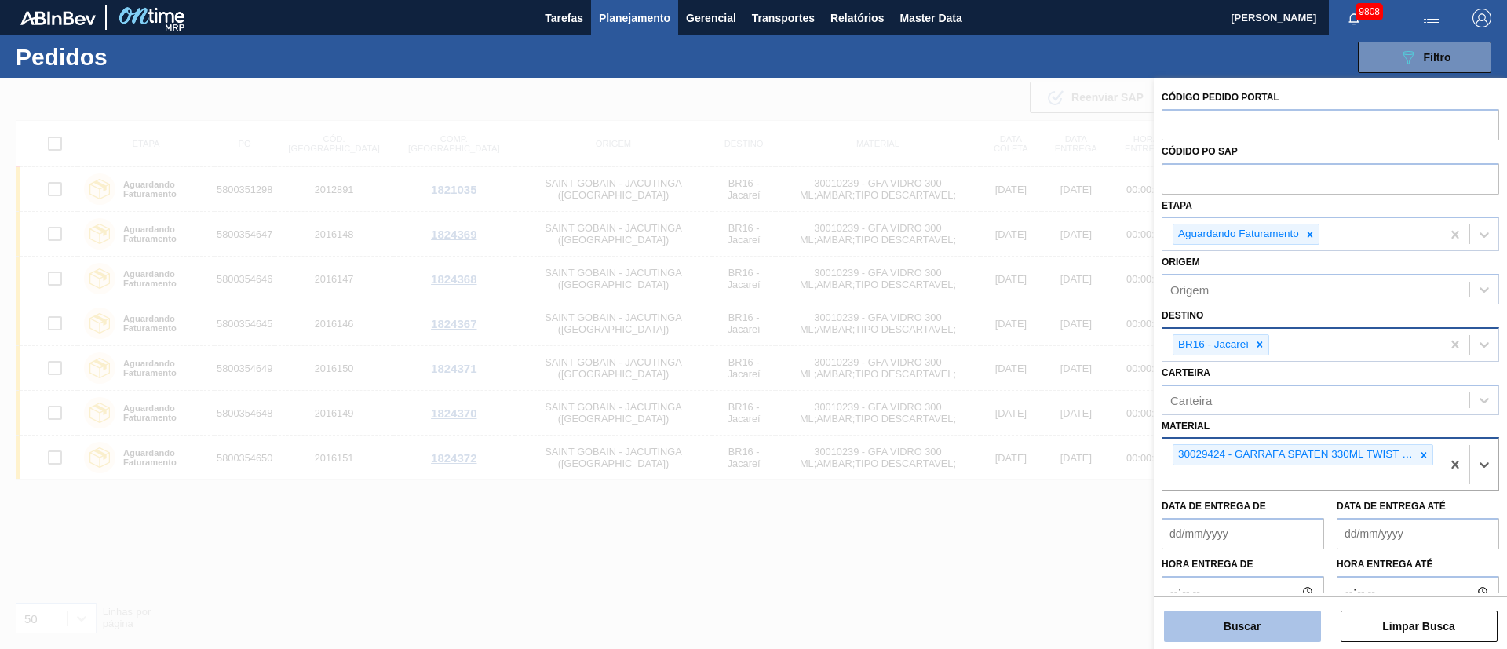
click at [1247, 623] on button "Buscar" at bounding box center [1242, 626] width 157 height 31
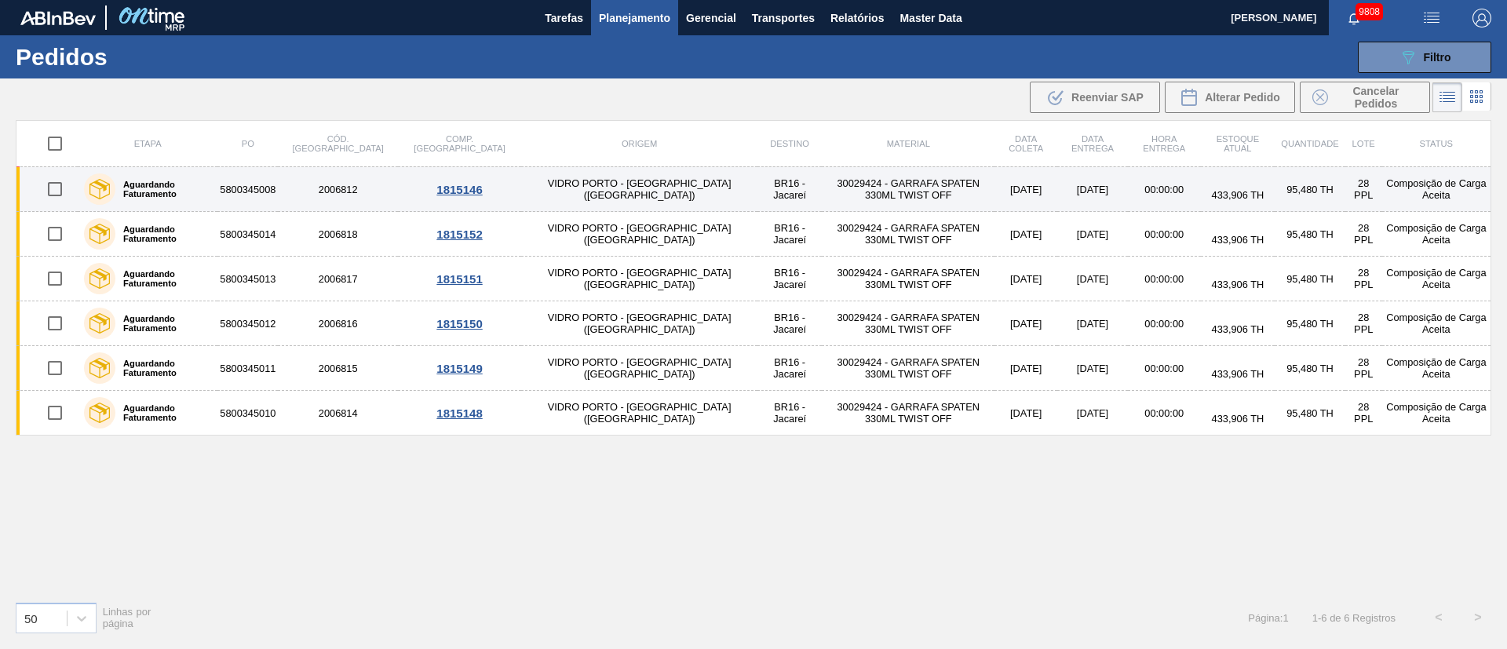
click at [564, 197] on td "VIDRO PORTO - [GEOGRAPHIC_DATA] ([GEOGRAPHIC_DATA])" at bounding box center [639, 189] width 236 height 45
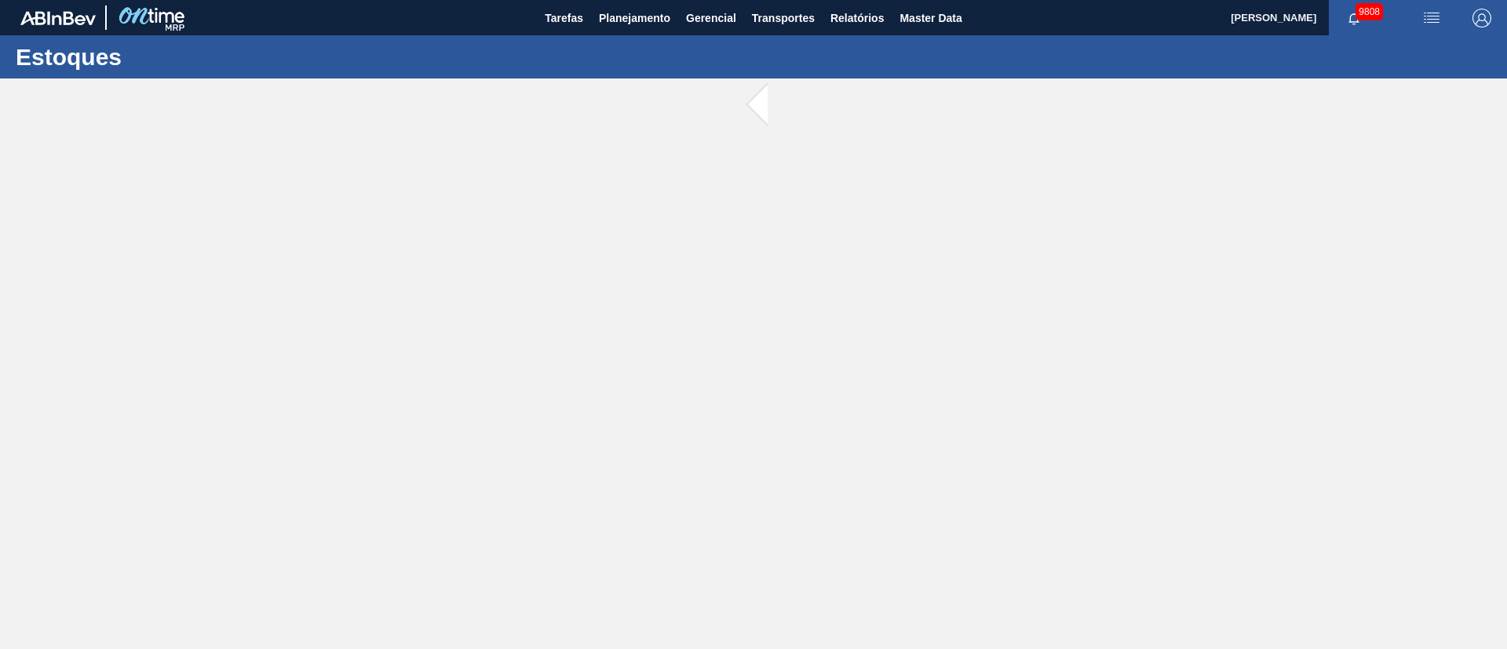
click at [564, 197] on main "Tarefas Planejamento Gerencial Transportes Relatórios Master Data [PERSON_NAME]…" at bounding box center [753, 324] width 1507 height 649
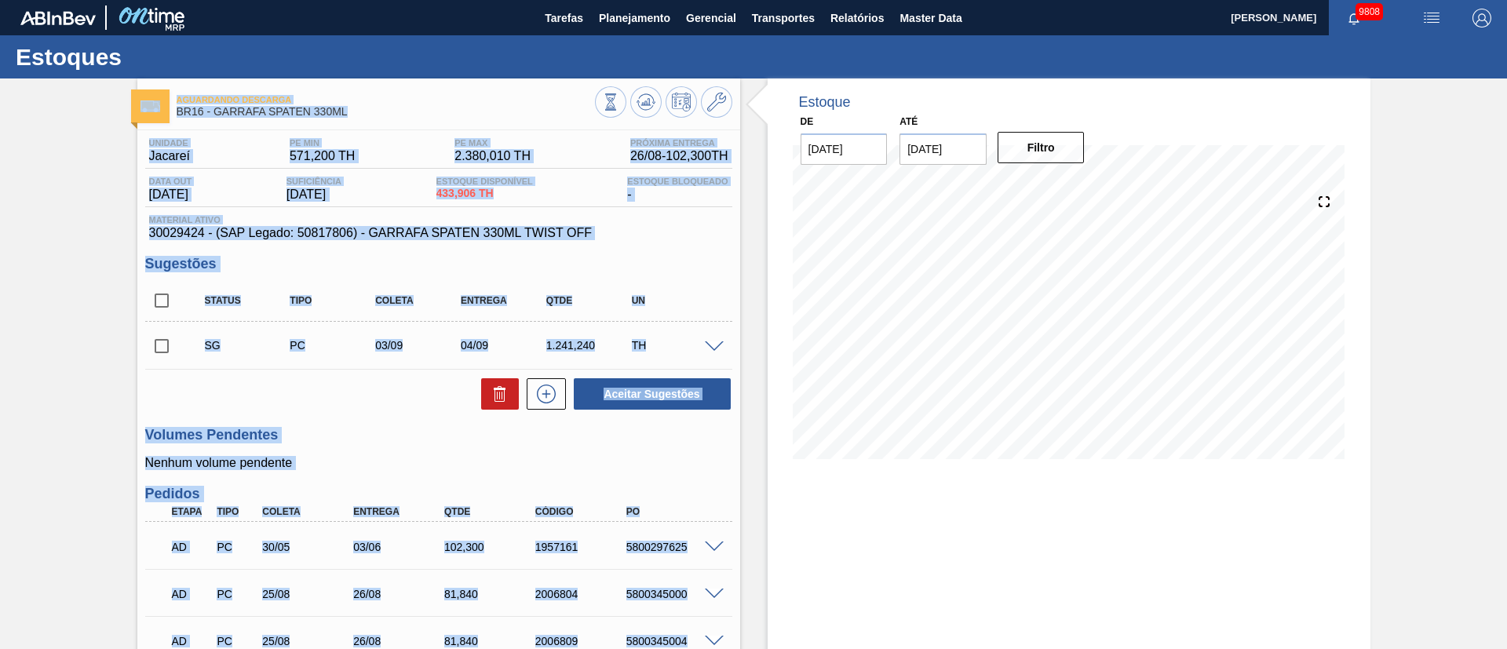
click at [160, 348] on input "checkbox" at bounding box center [161, 346] width 33 height 33
click at [715, 346] on span at bounding box center [714, 348] width 19 height 12
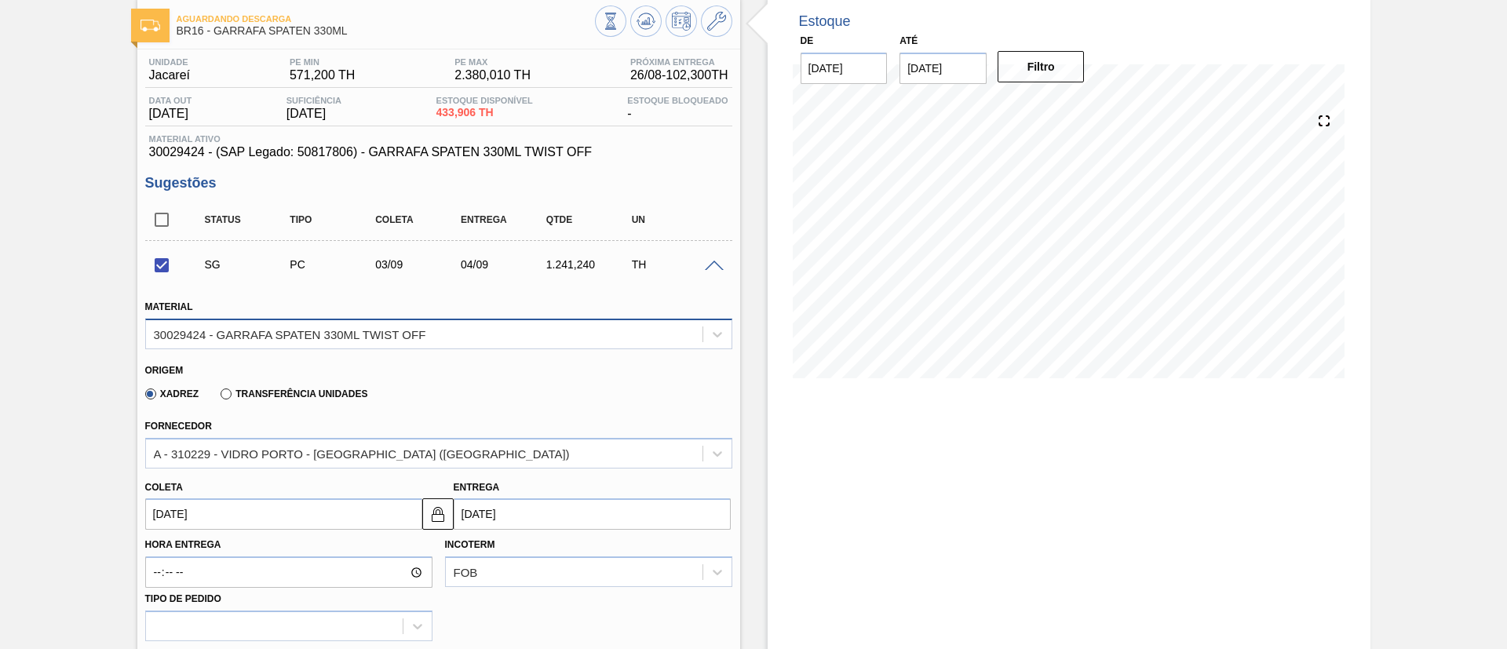
scroll to position [118, 0]
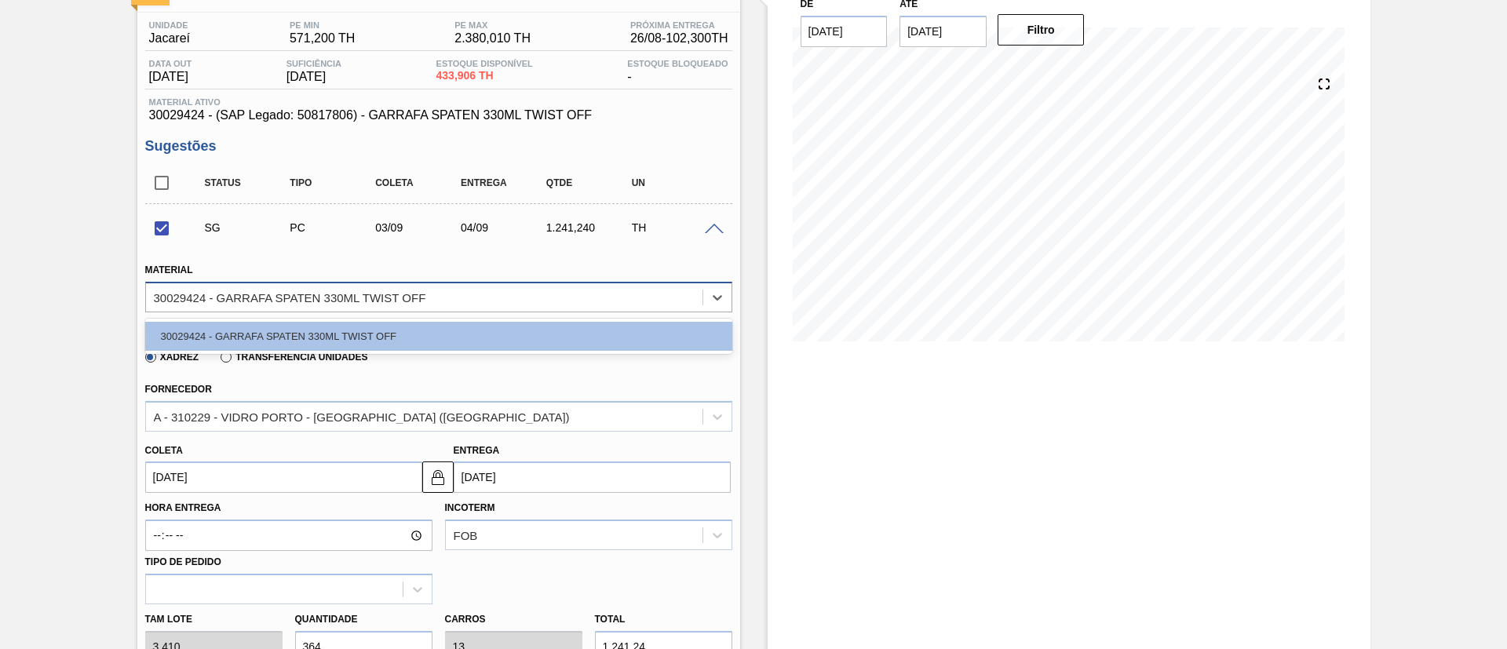
click at [387, 304] on div "30029424 - GARRAFA SPATEN 330ML TWIST OFF" at bounding box center [424, 297] width 557 height 23
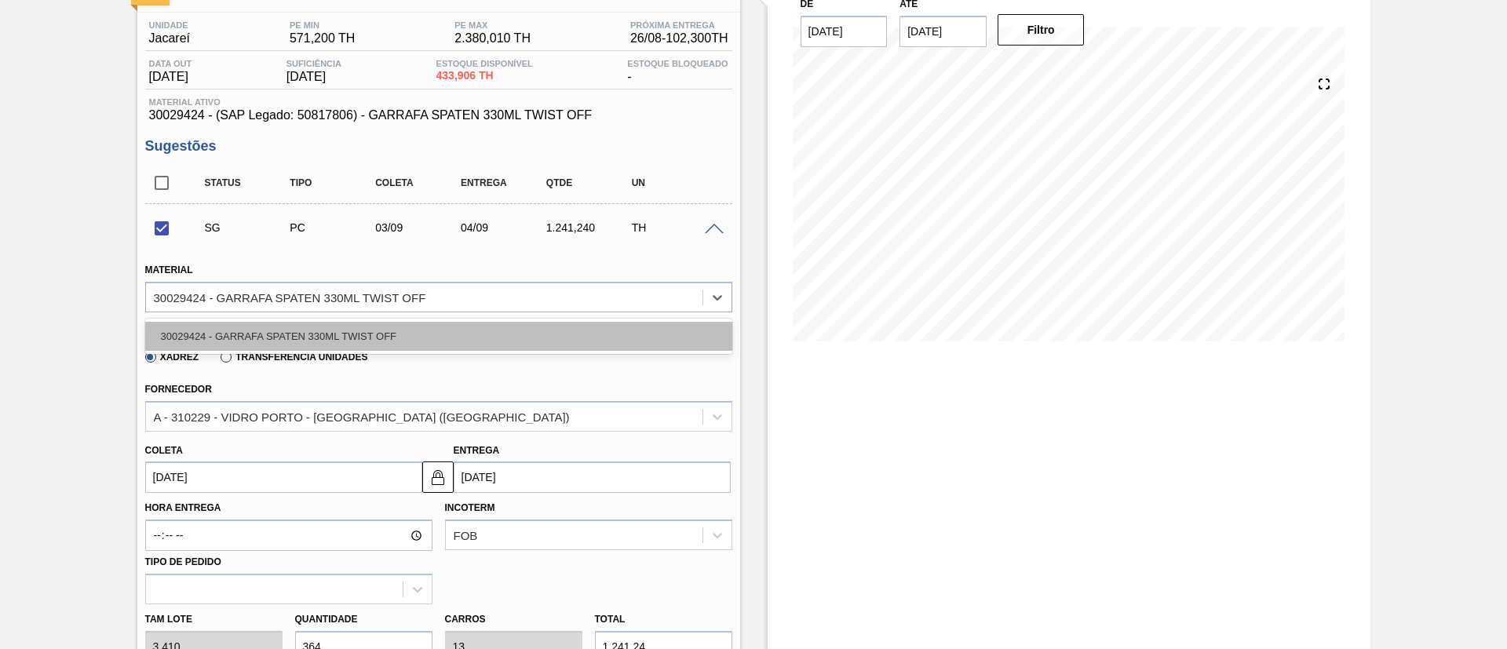
click at [350, 340] on div "30029424 - GARRAFA SPATEN 330ML TWIST OFF" at bounding box center [438, 336] width 587 height 29
checkbox input "false"
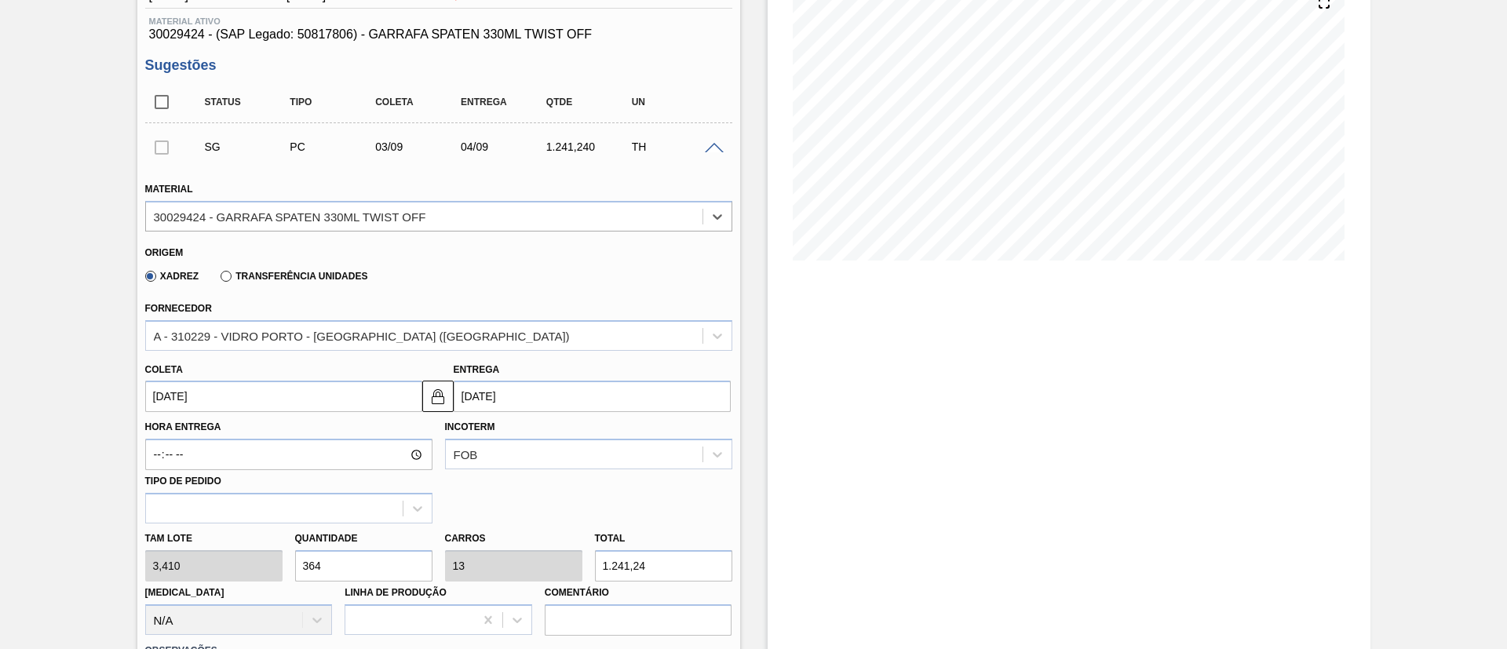
scroll to position [236, 0]
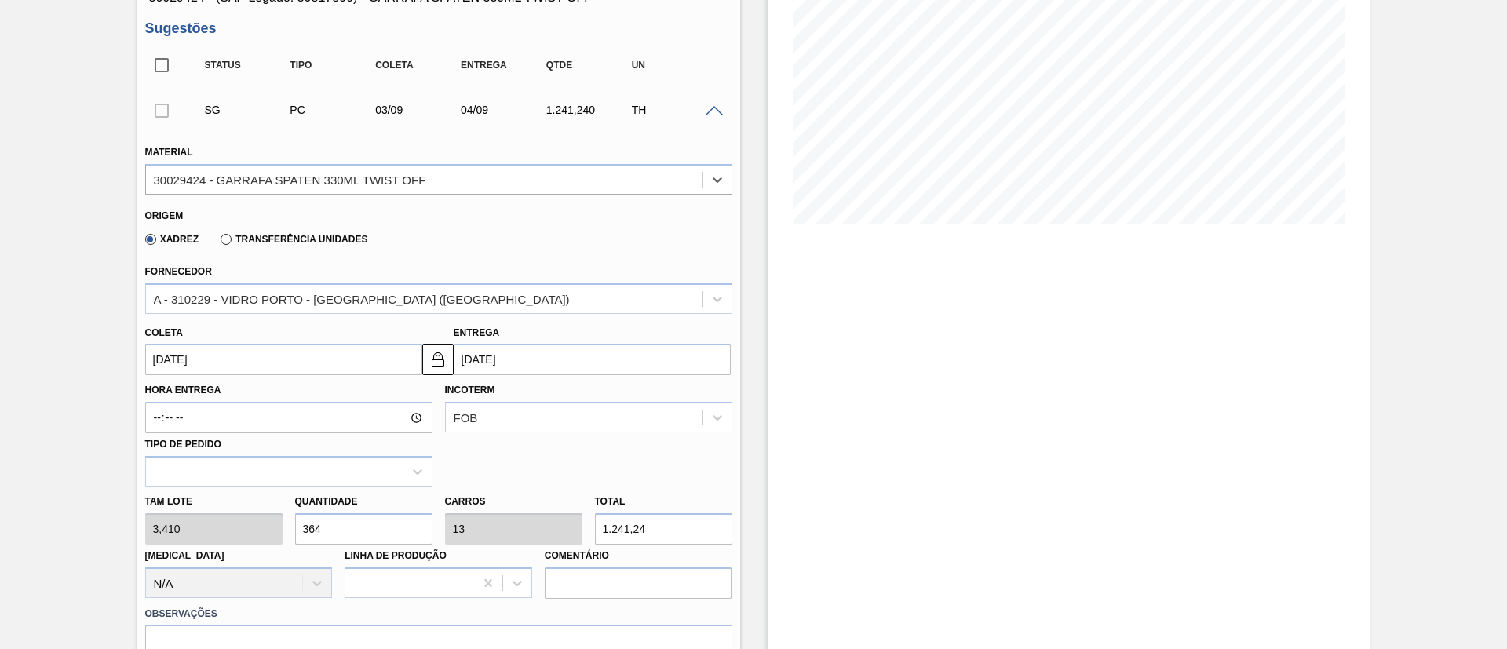
click at [225, 347] on input "[DATE]" at bounding box center [283, 359] width 277 height 31
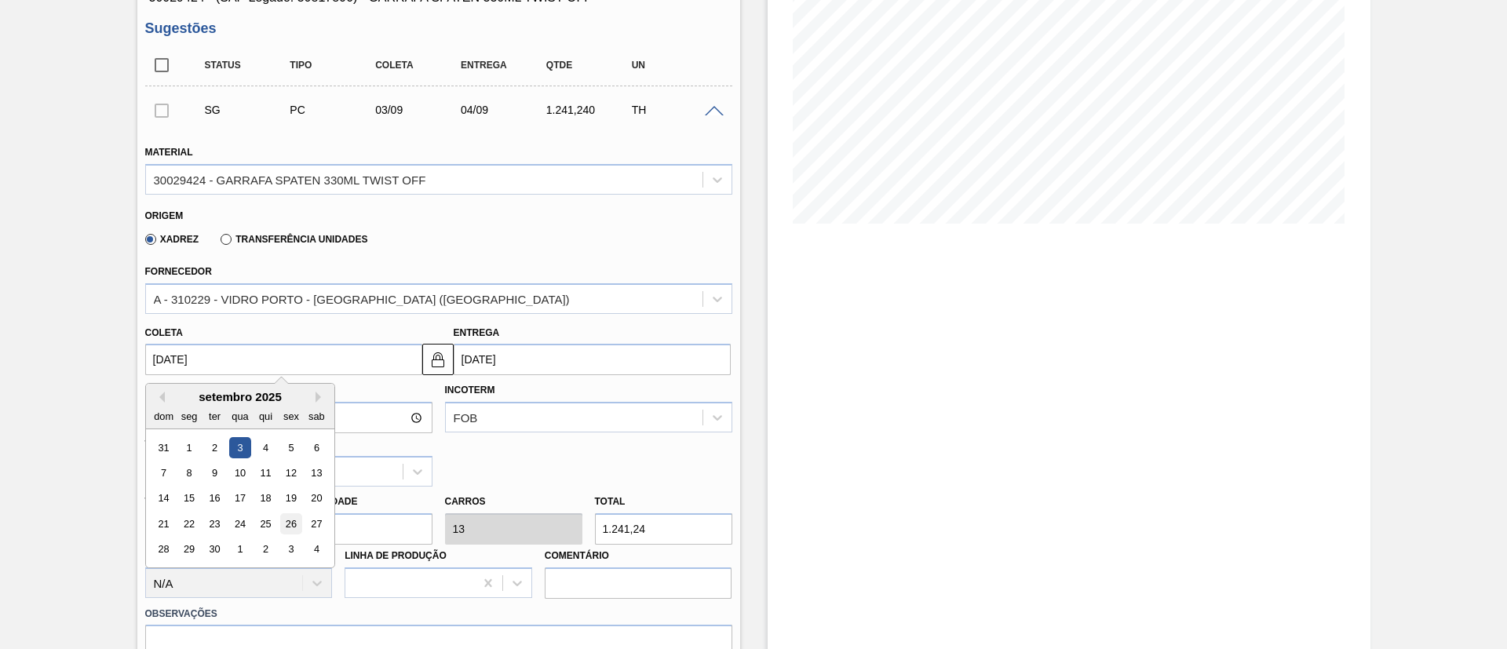
click at [288, 522] on div "26" at bounding box center [290, 523] width 21 height 21
type input "[DATE]"
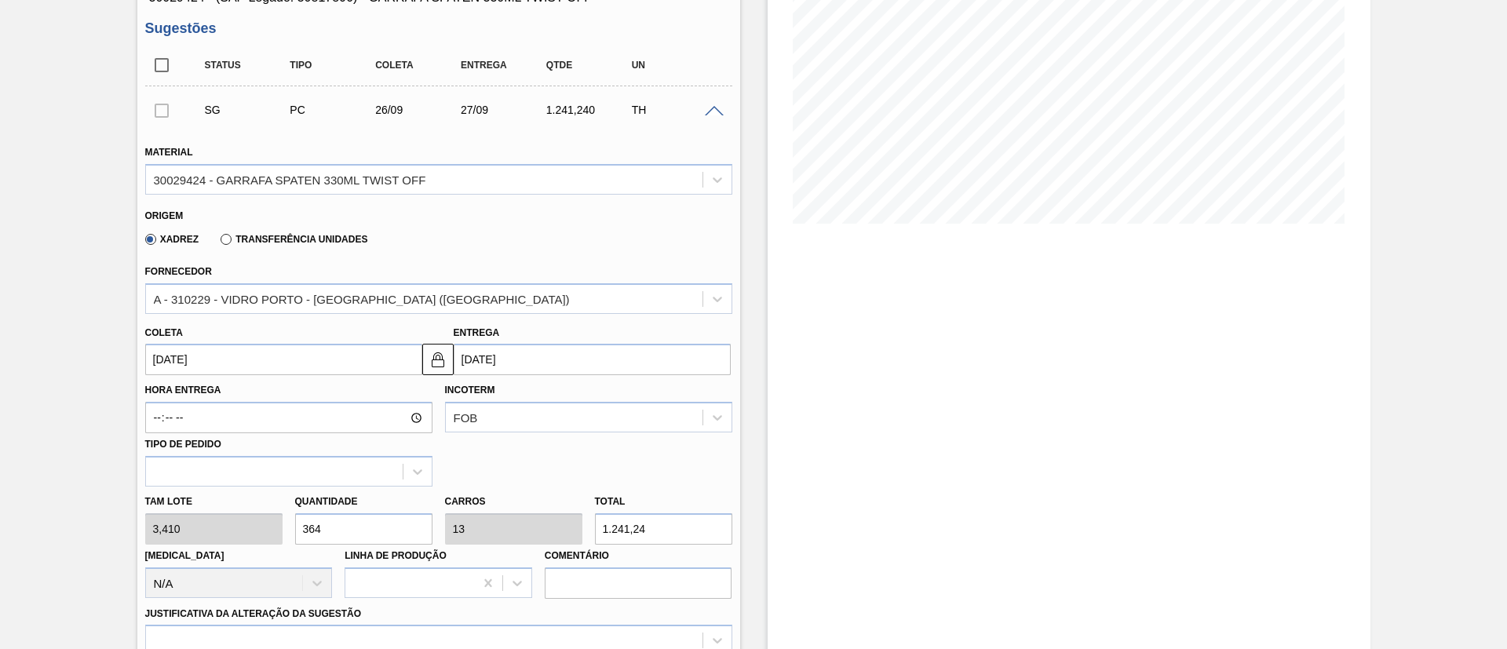
drag, startPoint x: 347, startPoint y: 525, endPoint x: 125, endPoint y: 525, distance: 222.2
type input "2"
type input "0,071"
type input "6,82"
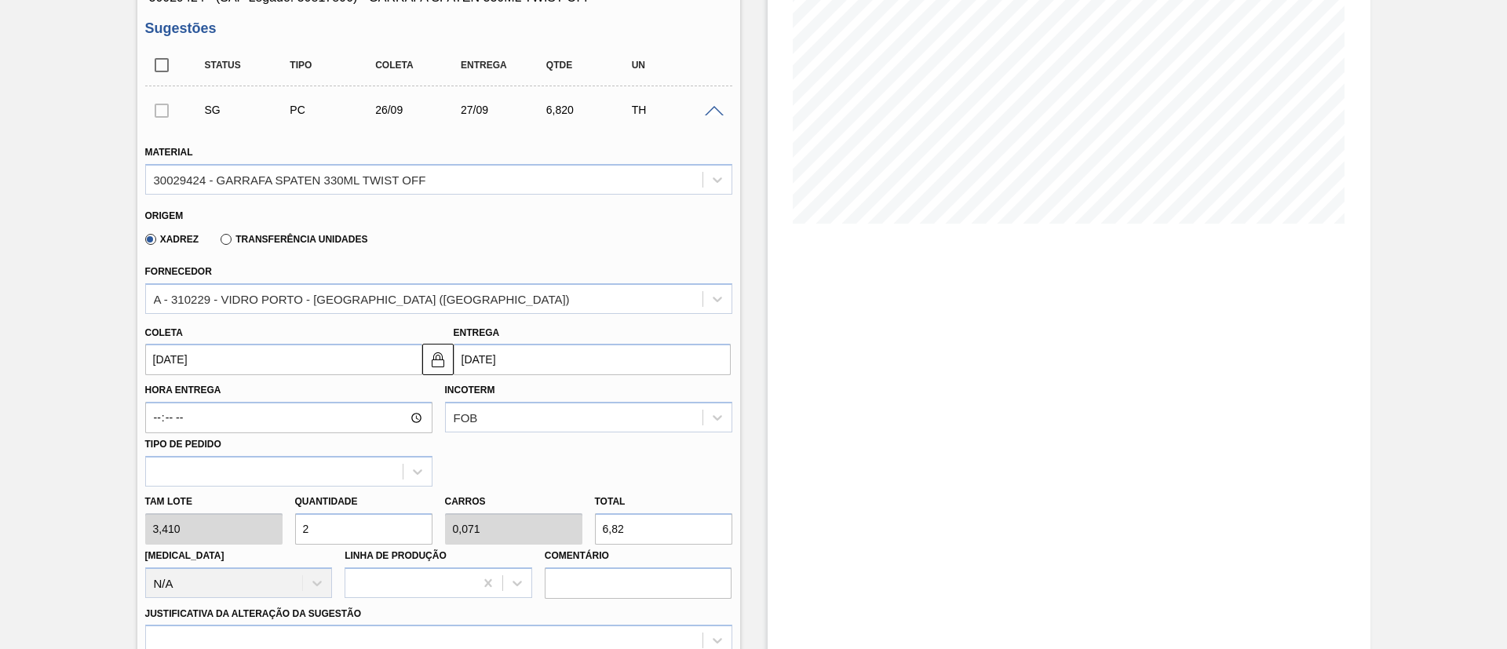
type input "28"
type input "1"
type input "95,48"
type input "28"
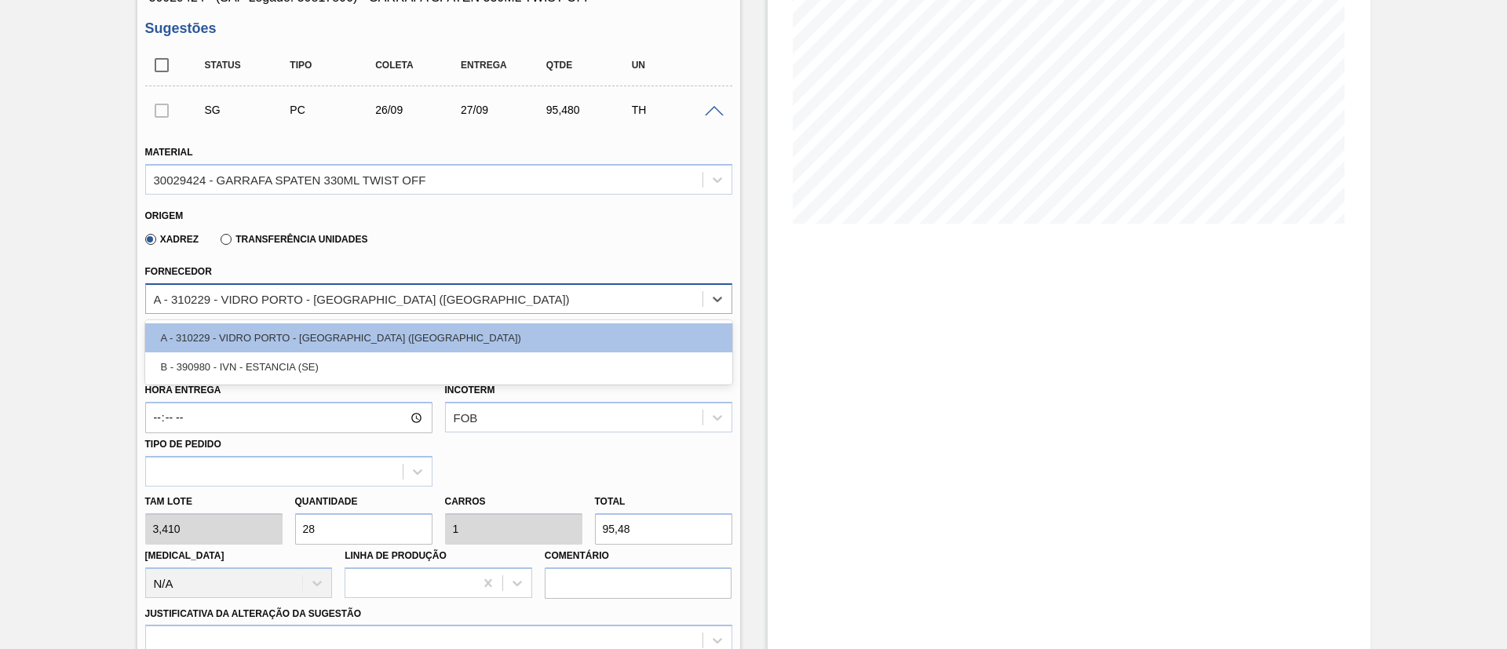
click at [265, 301] on div "A - 310229 - VIDRO PORTO - [GEOGRAPHIC_DATA] ([GEOGRAPHIC_DATA])" at bounding box center [362, 298] width 416 height 13
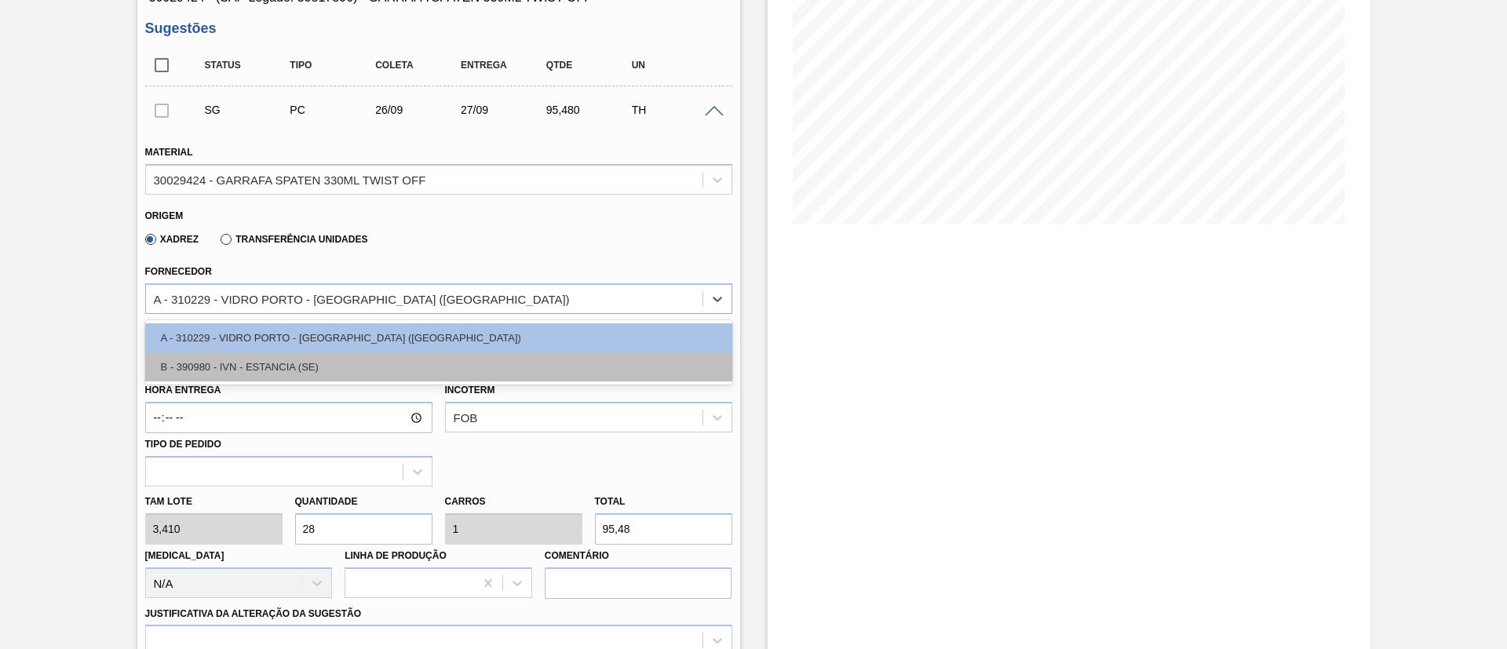
click at [253, 370] on div "B - 390980 - IVN - ESTANCIA (SE)" at bounding box center [438, 366] width 587 height 29
type input "[DATE]"
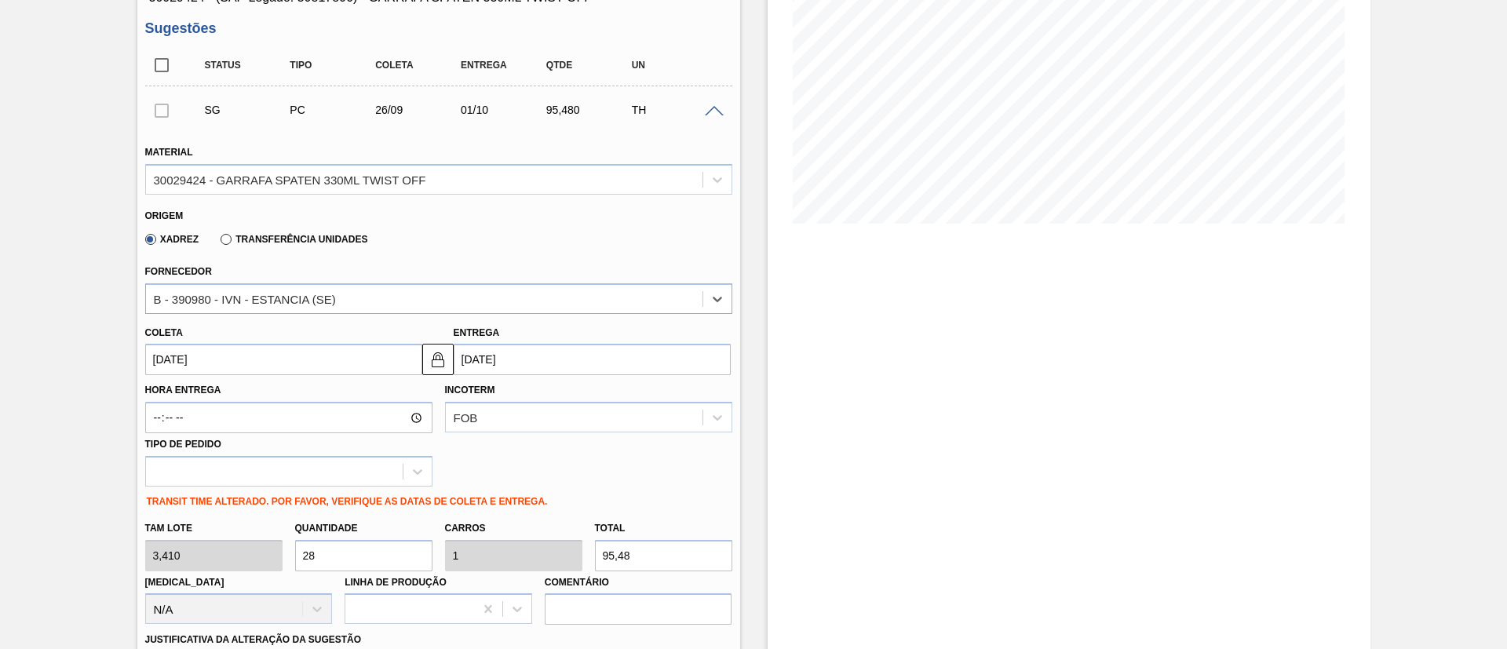
click at [253, 370] on input "[DATE]" at bounding box center [283, 359] width 277 height 31
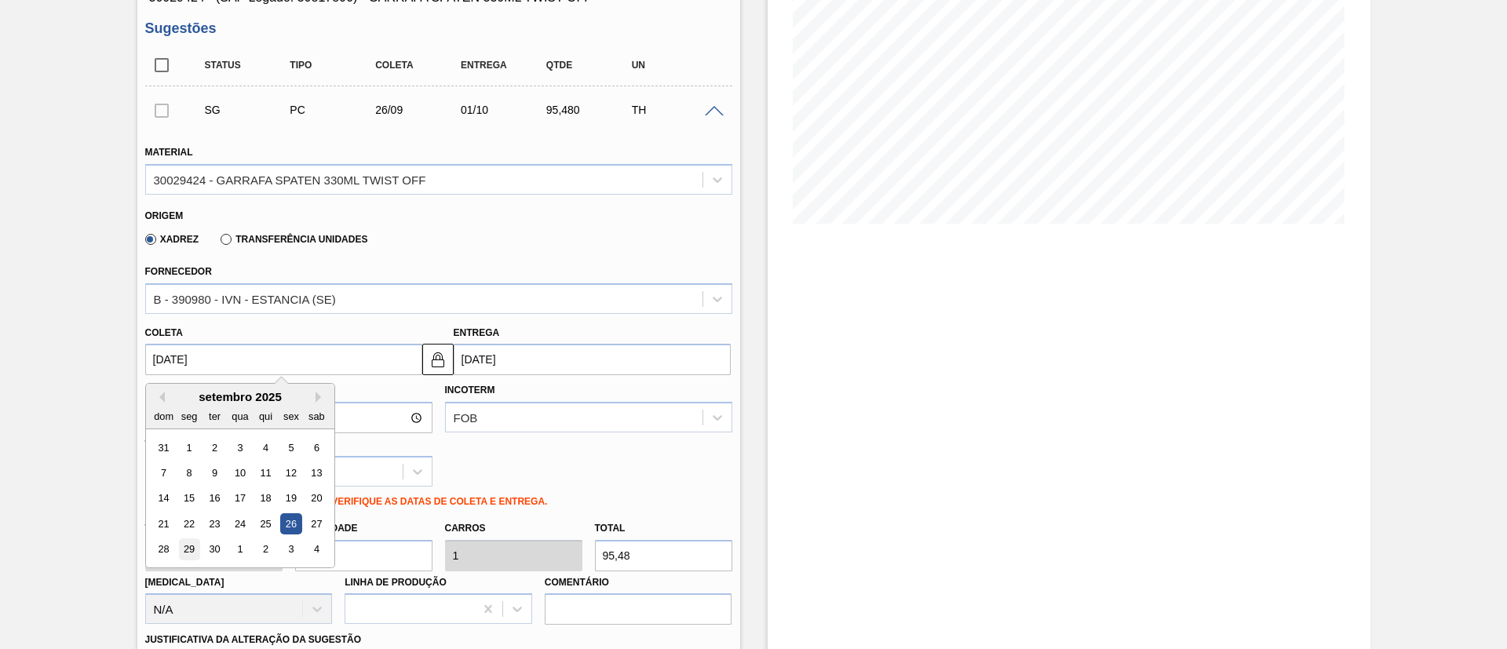
click at [192, 545] on div "29" at bounding box center [188, 549] width 21 height 21
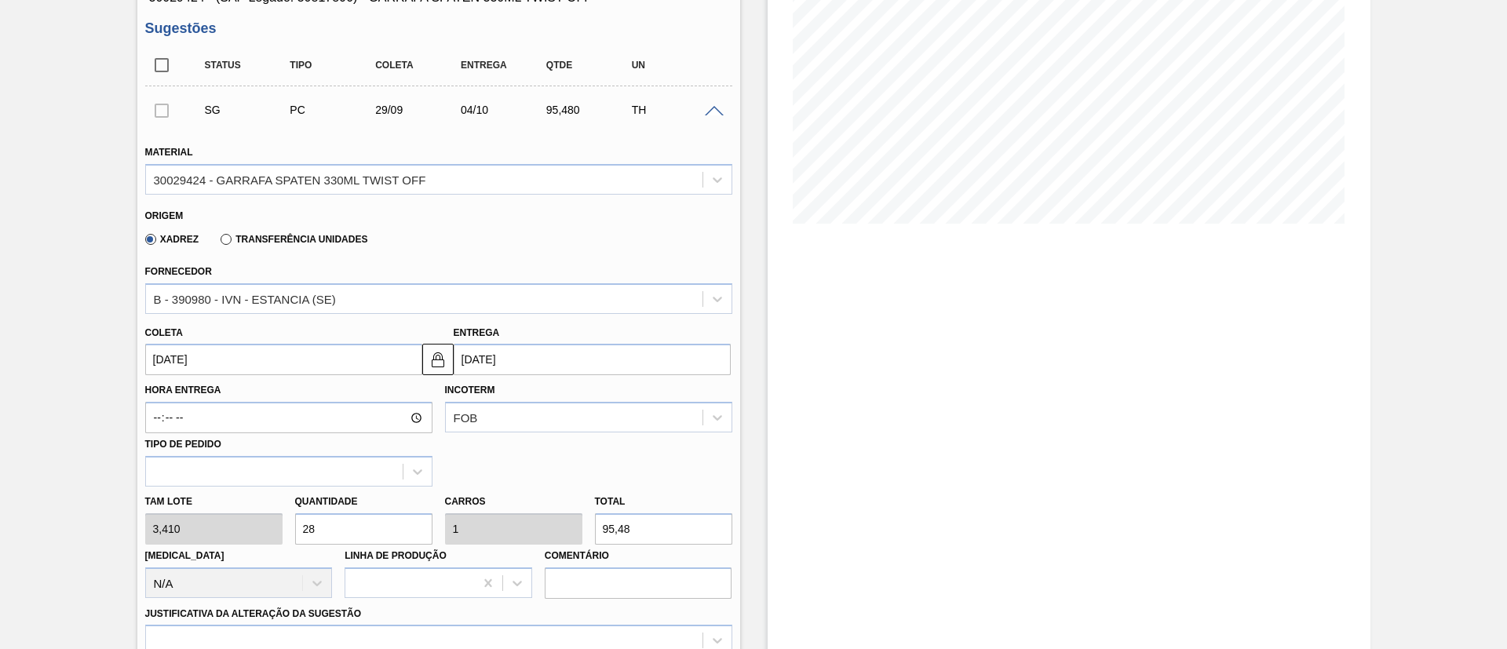
type input "[DATE]"
click at [170, 360] on input "[DATE]" at bounding box center [283, 359] width 277 height 31
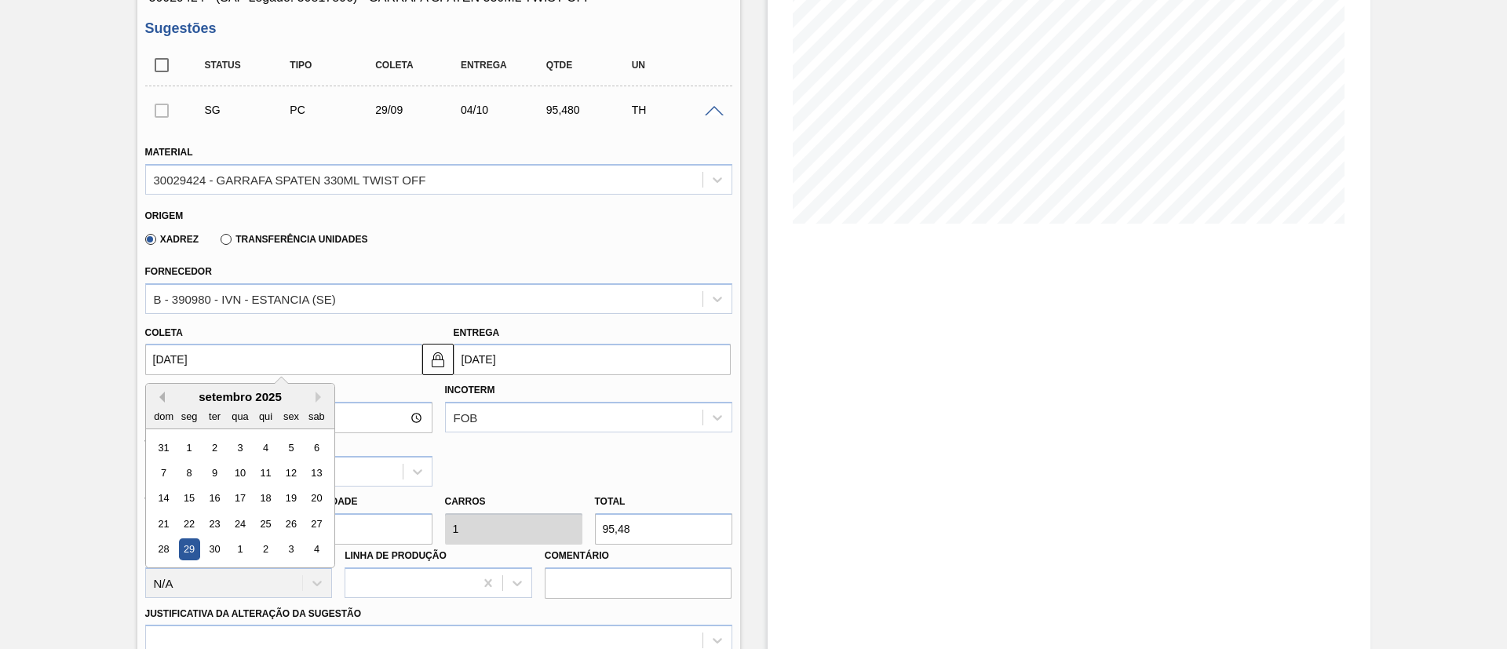
click at [163, 400] on button "Previous Month" at bounding box center [159, 397] width 11 height 11
click at [322, 401] on button "Next Month" at bounding box center [321, 397] width 11 height 11
click at [212, 446] on div "29" at bounding box center [213, 447] width 21 height 21
type input "[DATE]"
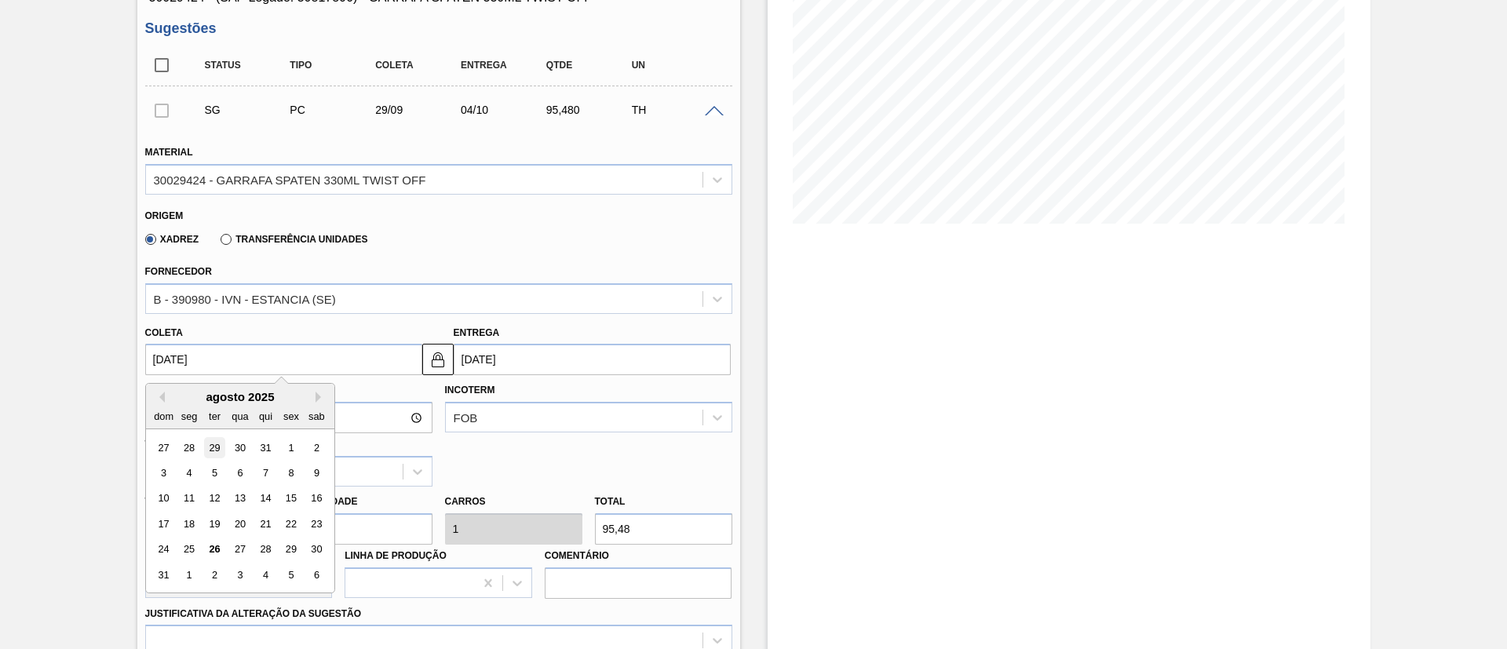
type input "[DATE]"
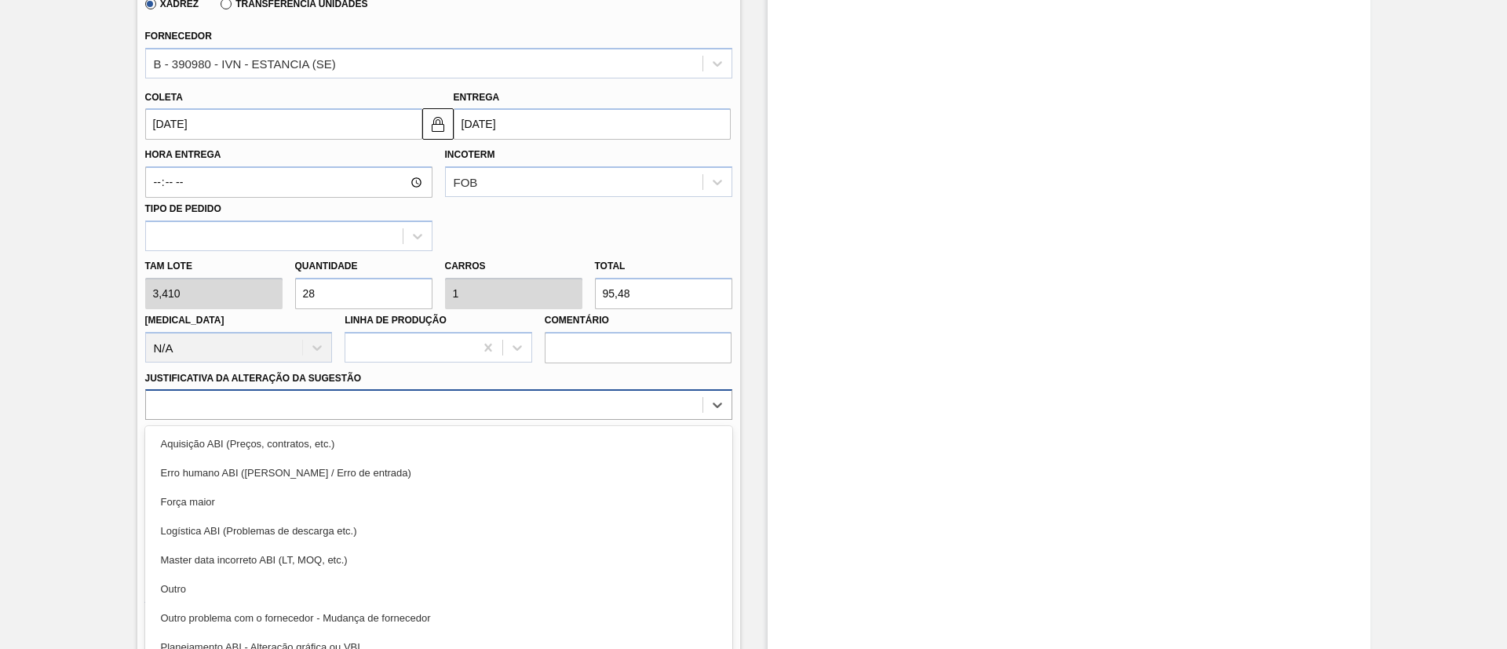
click at [332, 405] on div "Material 30029424 - GARRAFA SPATEN 330ML TWIST OFF Origem Xadrez Transferência …" at bounding box center [438, 216] width 587 height 644
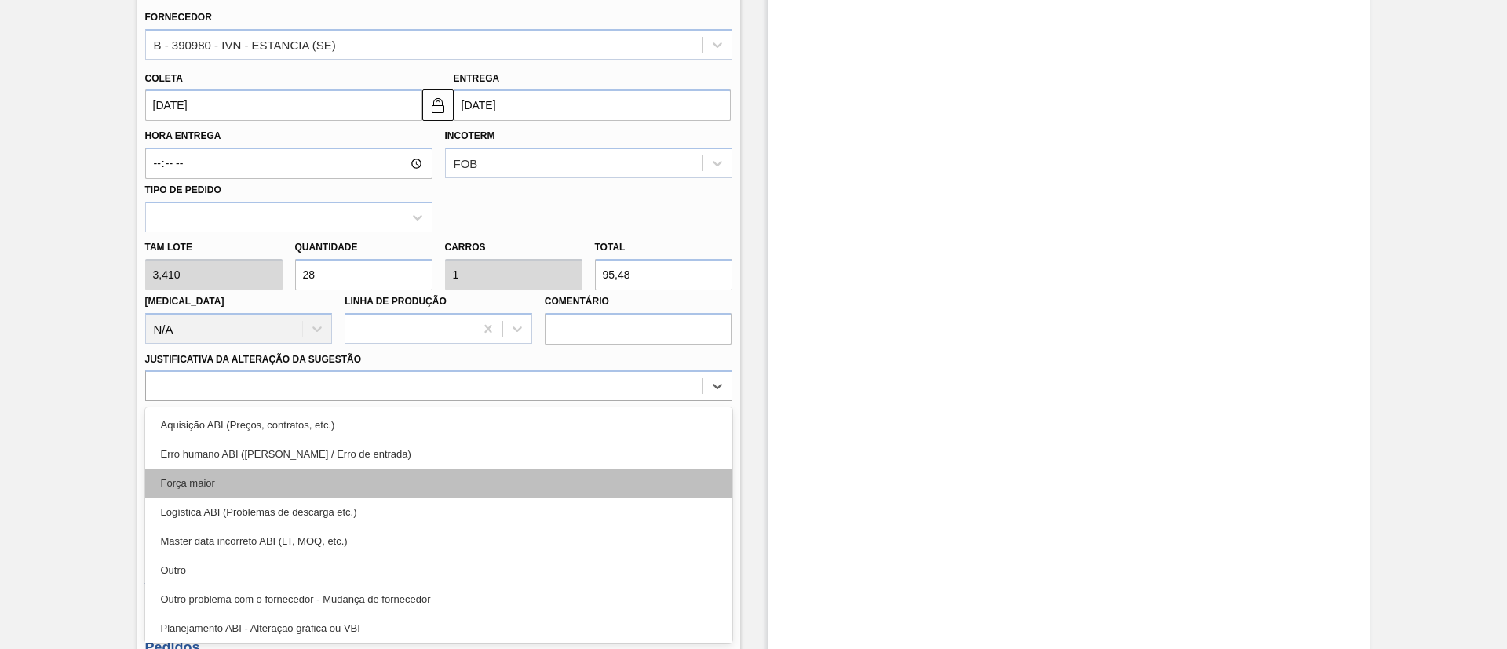
click at [238, 476] on div "Força maior" at bounding box center [438, 483] width 587 height 29
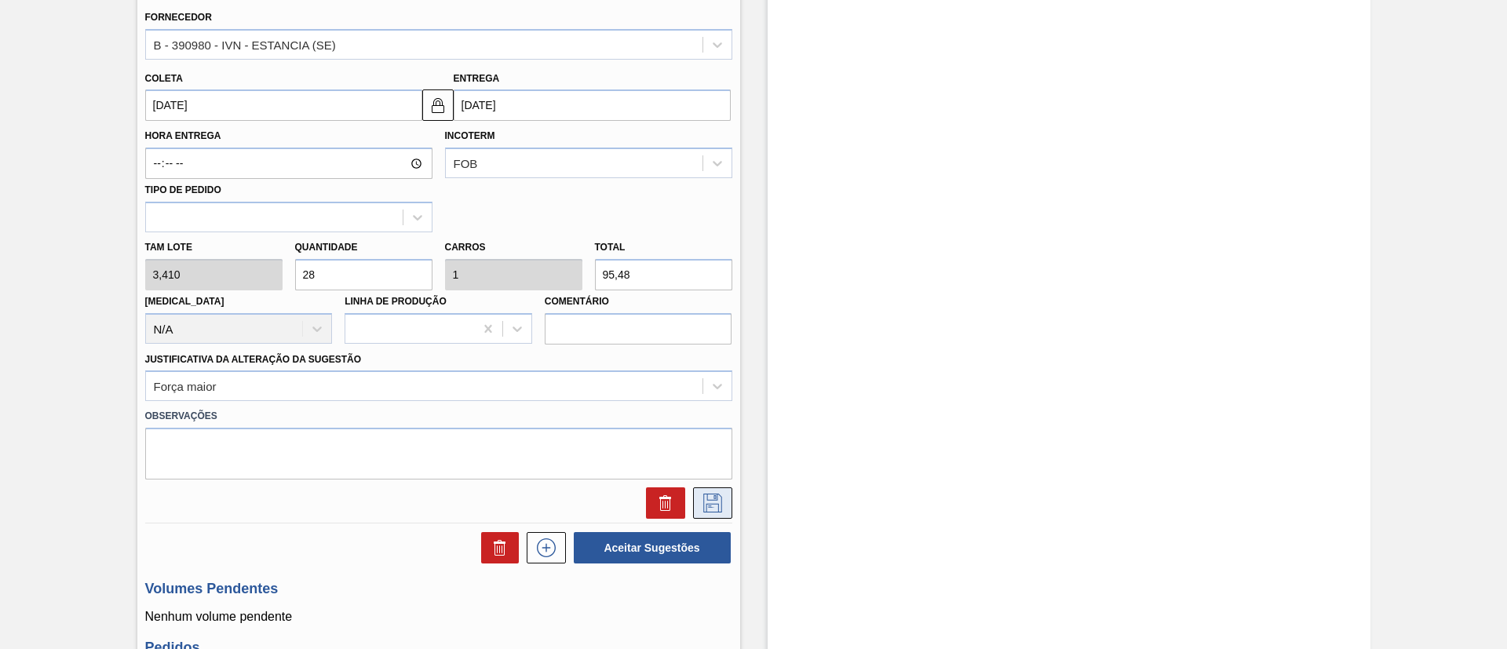
click at [708, 507] on icon at bounding box center [712, 501] width 8 height 13
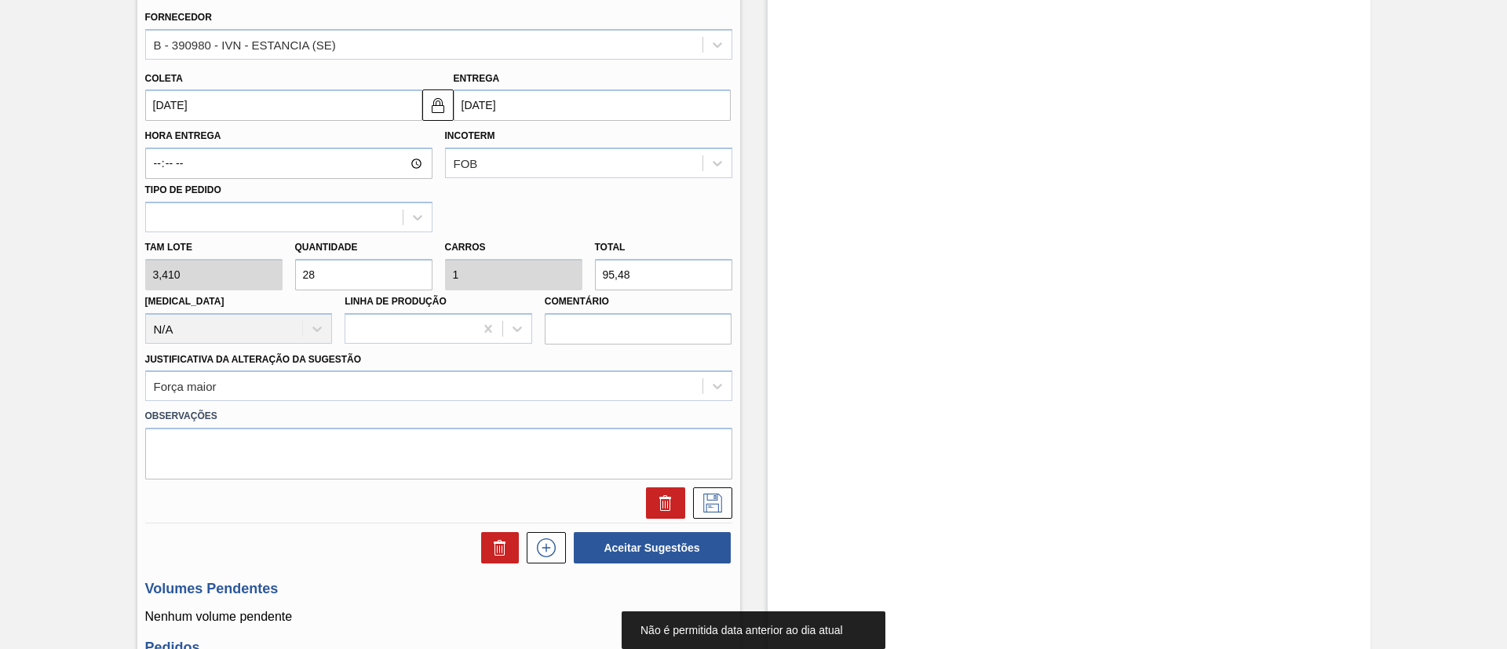
click at [270, 91] on input "[DATE]" at bounding box center [283, 104] width 277 height 31
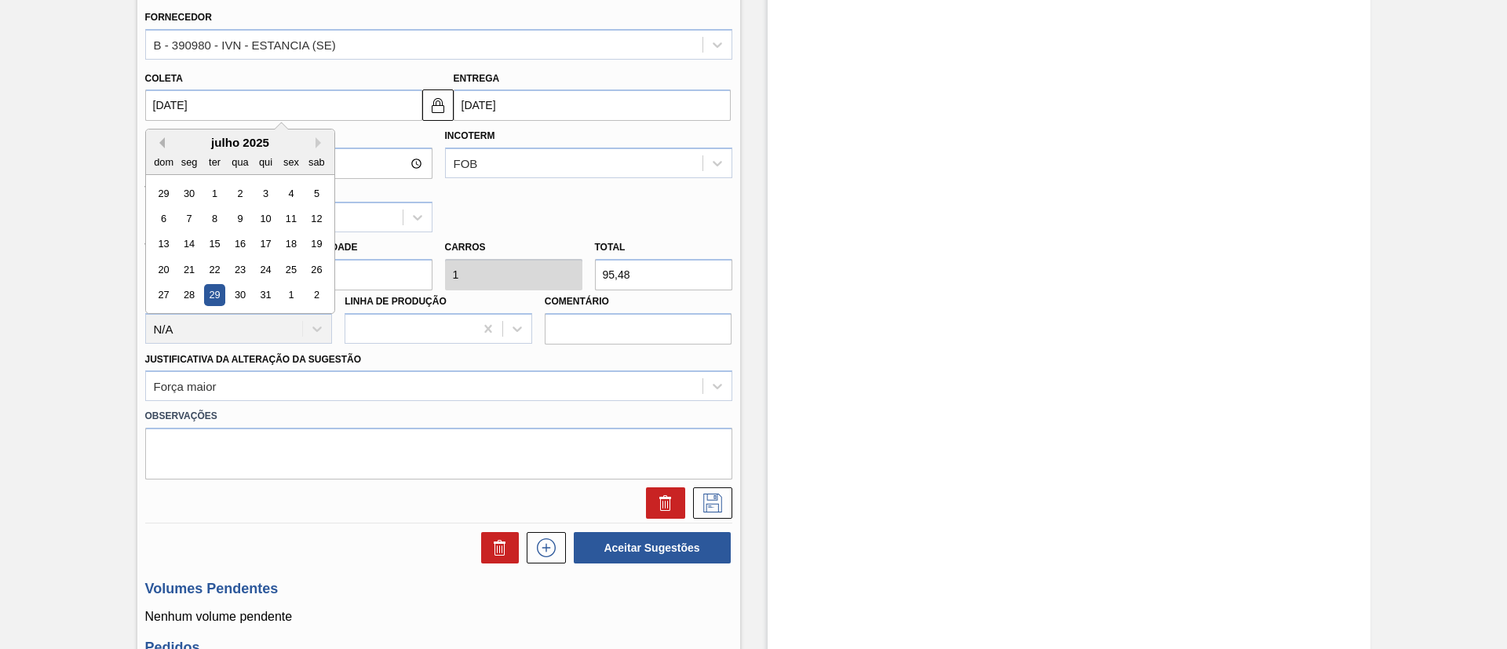
click at [163, 137] on button "Previous Month" at bounding box center [159, 142] width 11 height 11
click at [316, 142] on button "Next Month" at bounding box center [321, 142] width 11 height 11
click at [263, 290] on div "28" at bounding box center [264, 295] width 21 height 21
type input "[DATE]"
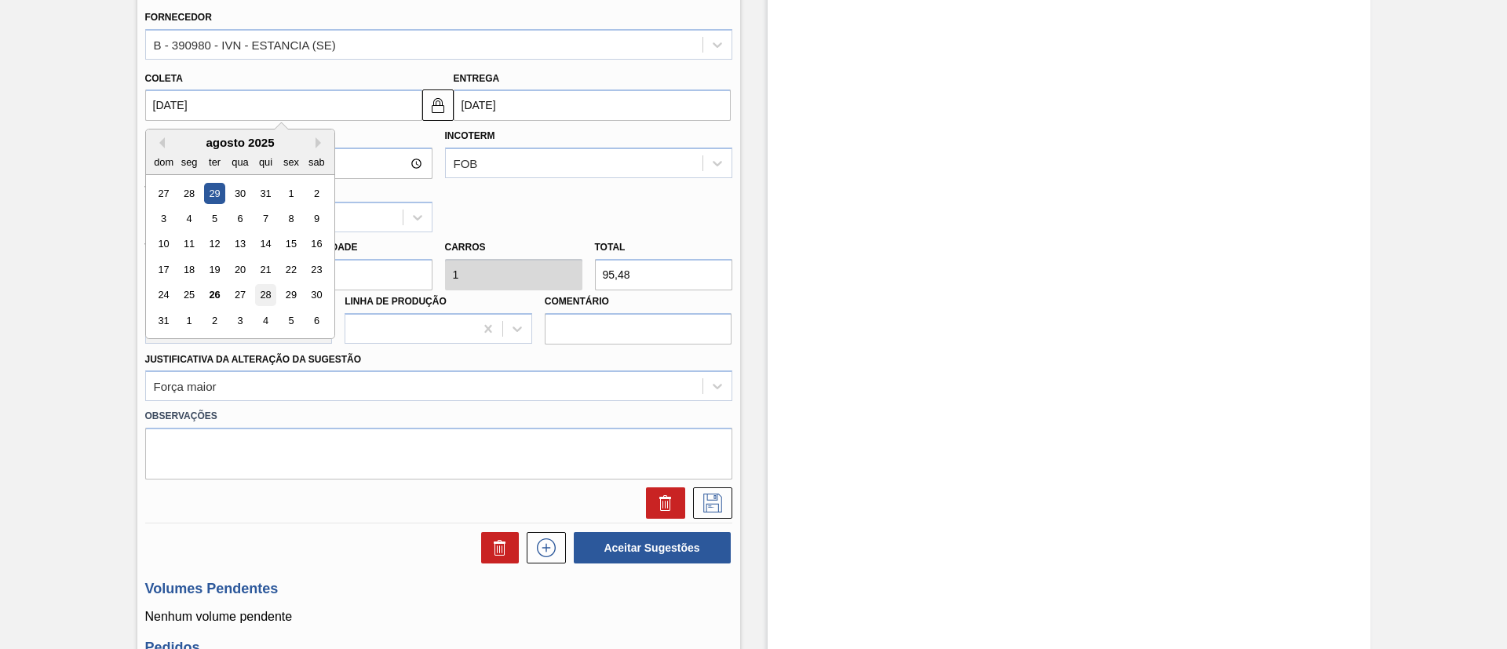
type input "[DATE]"
click at [250, 108] on input "[DATE]" at bounding box center [283, 104] width 277 height 31
click at [257, 291] on div "28" at bounding box center [264, 295] width 21 height 21
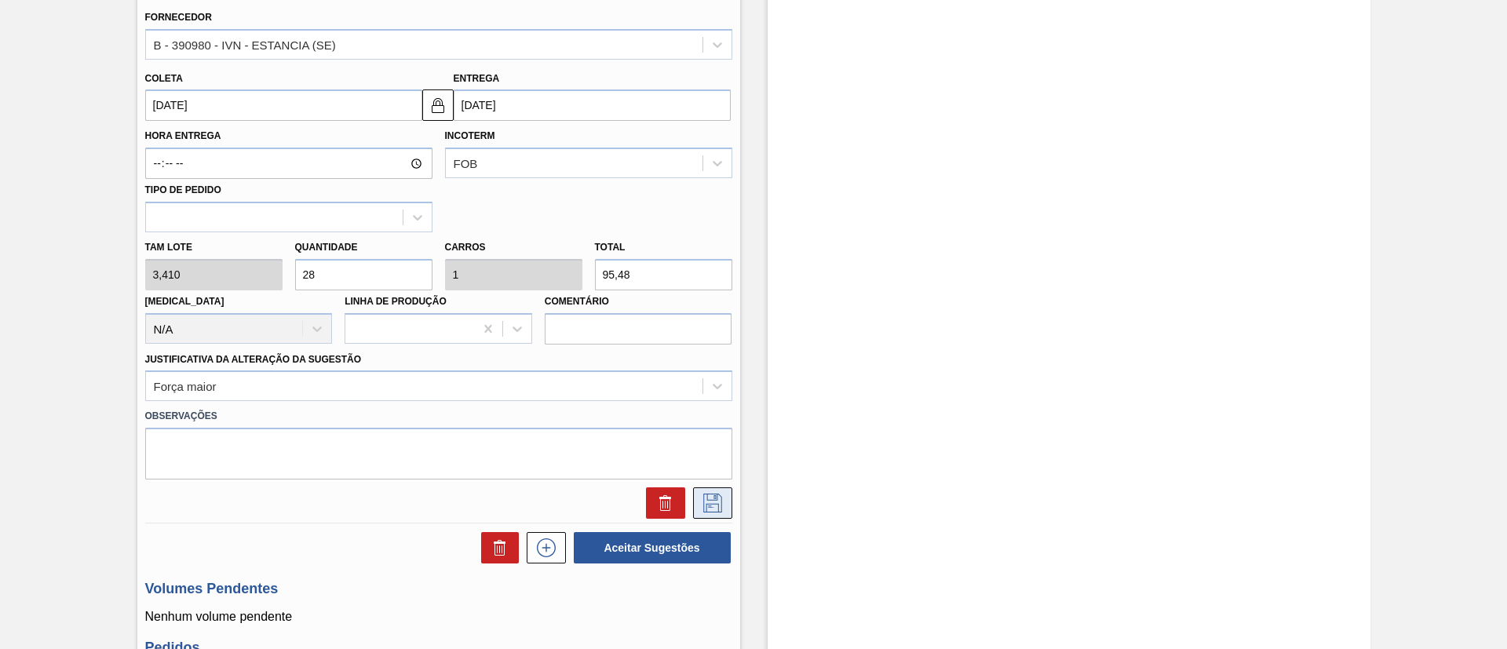
click at [713, 500] on icon at bounding box center [712, 503] width 19 height 19
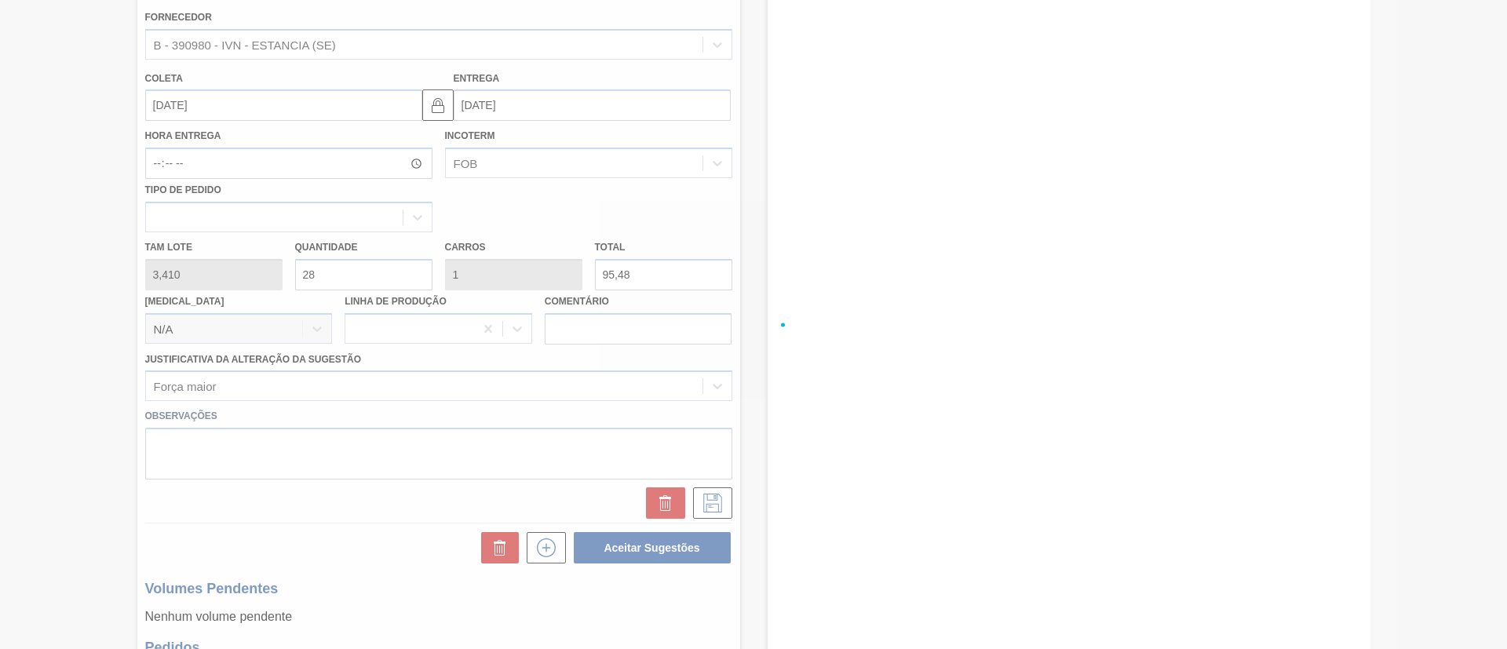
checkbox input "true"
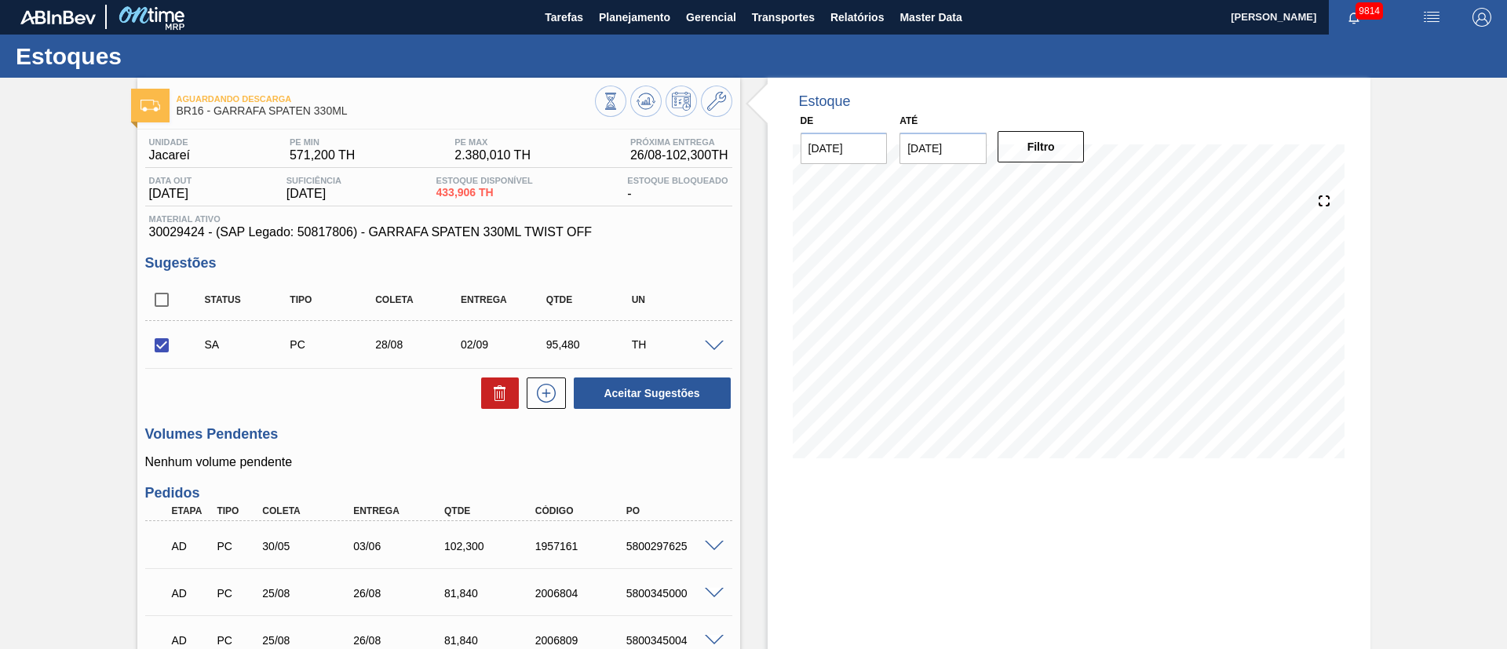
scroll to position [0, 0]
click at [715, 342] on span at bounding box center [714, 348] width 19 height 12
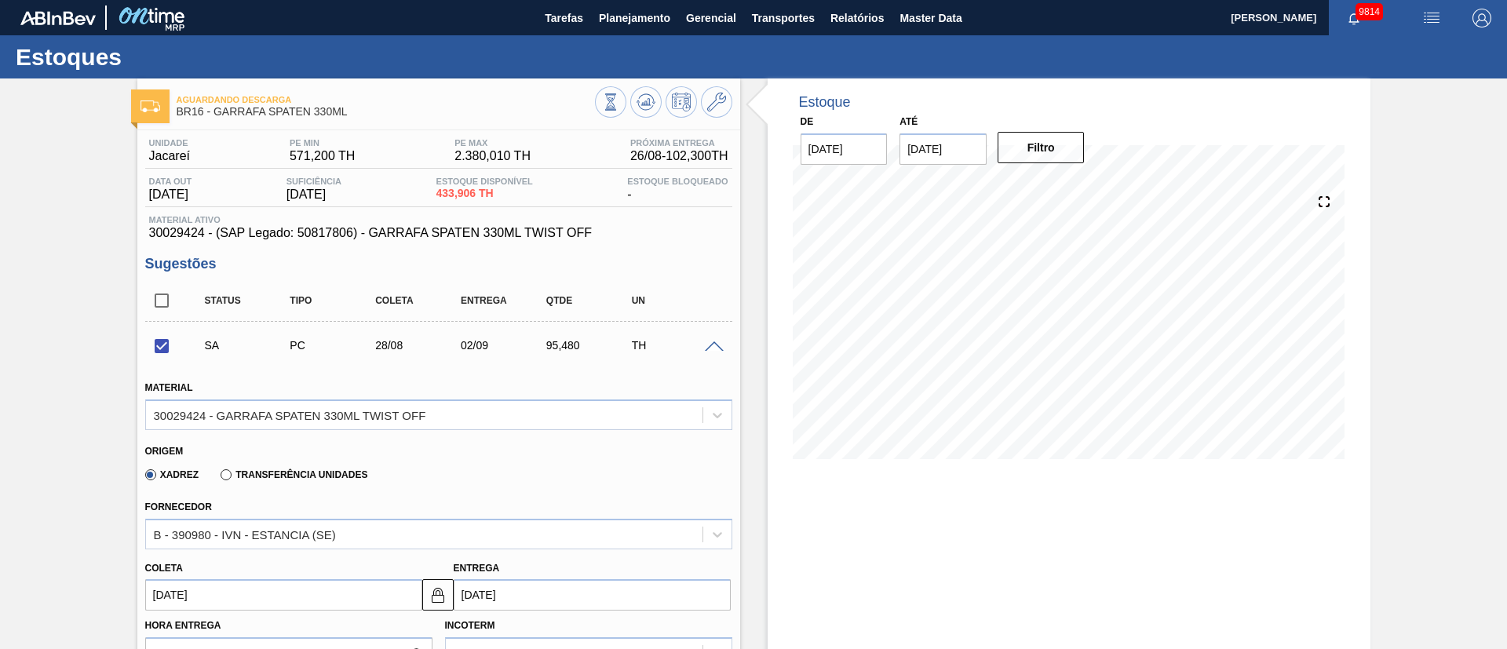
scroll to position [118, 0]
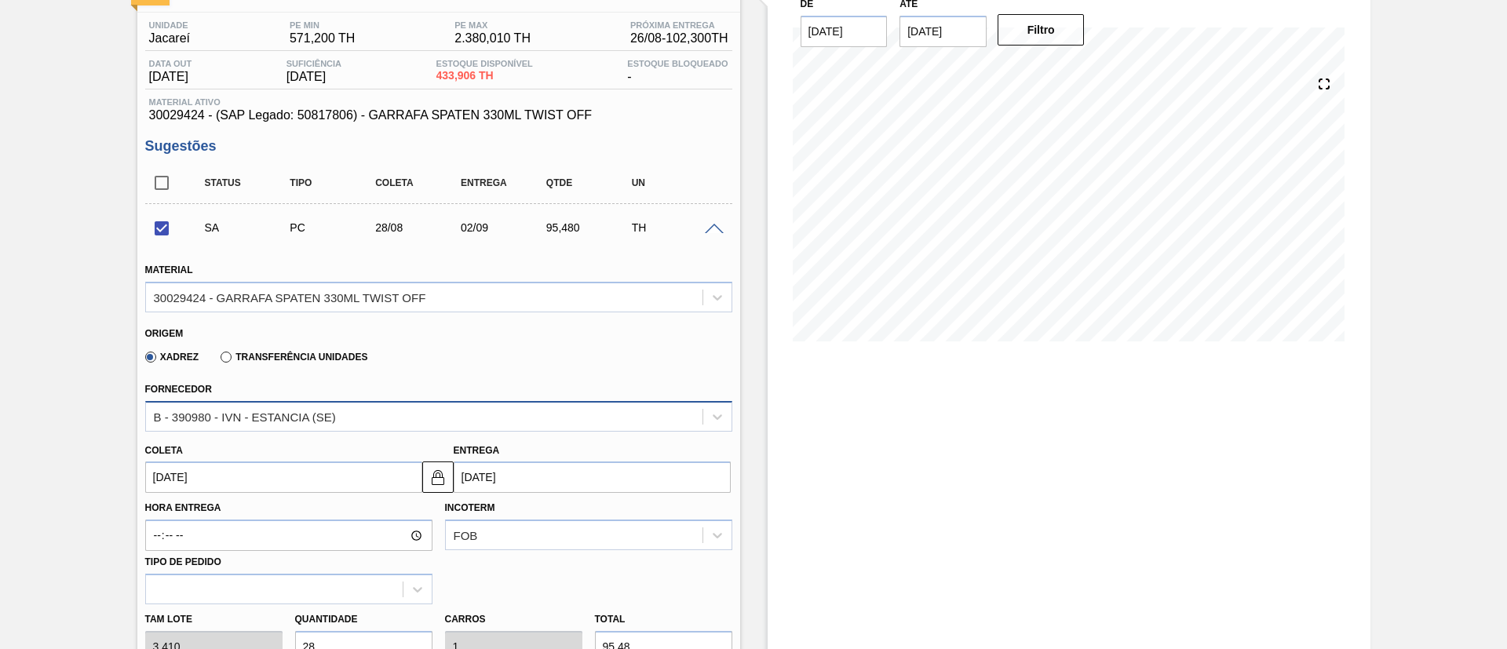
click at [312, 420] on div "B - 390980 - IVN - ESTANCIA (SE)" at bounding box center [245, 416] width 182 height 13
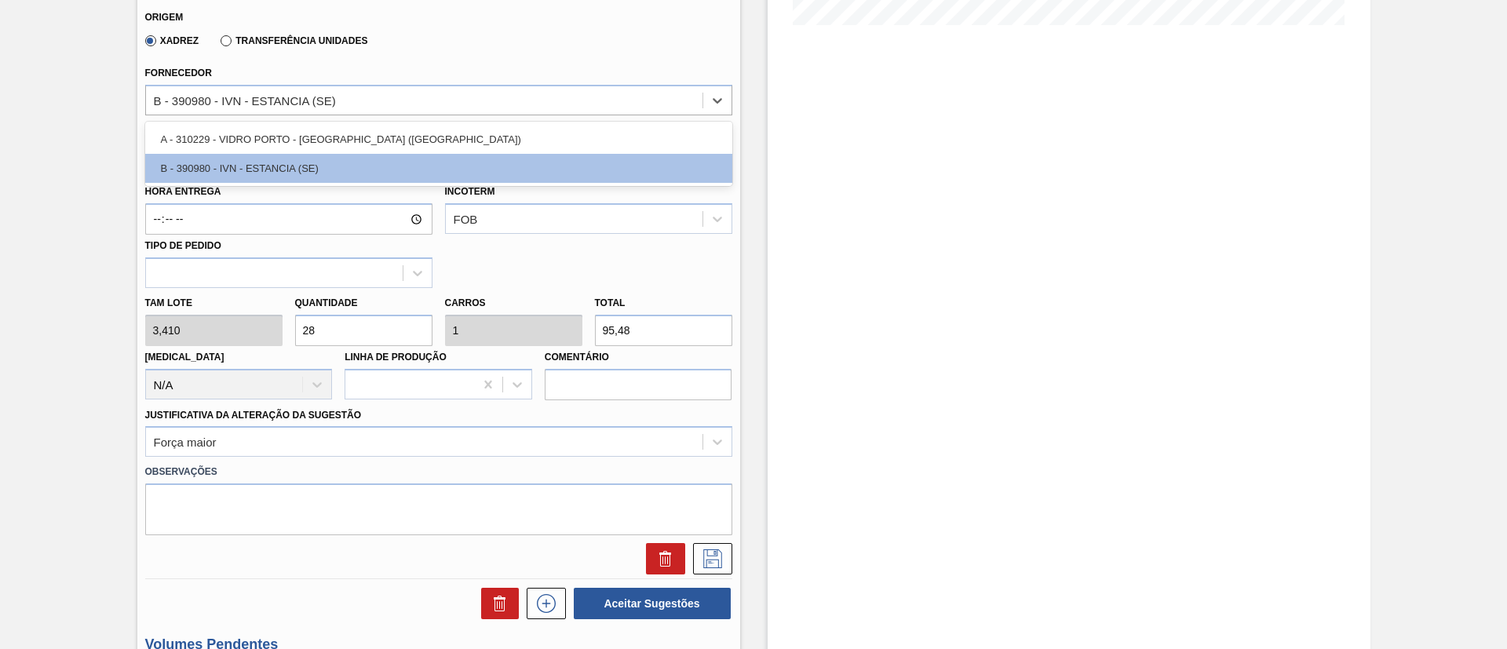
scroll to position [471, 0]
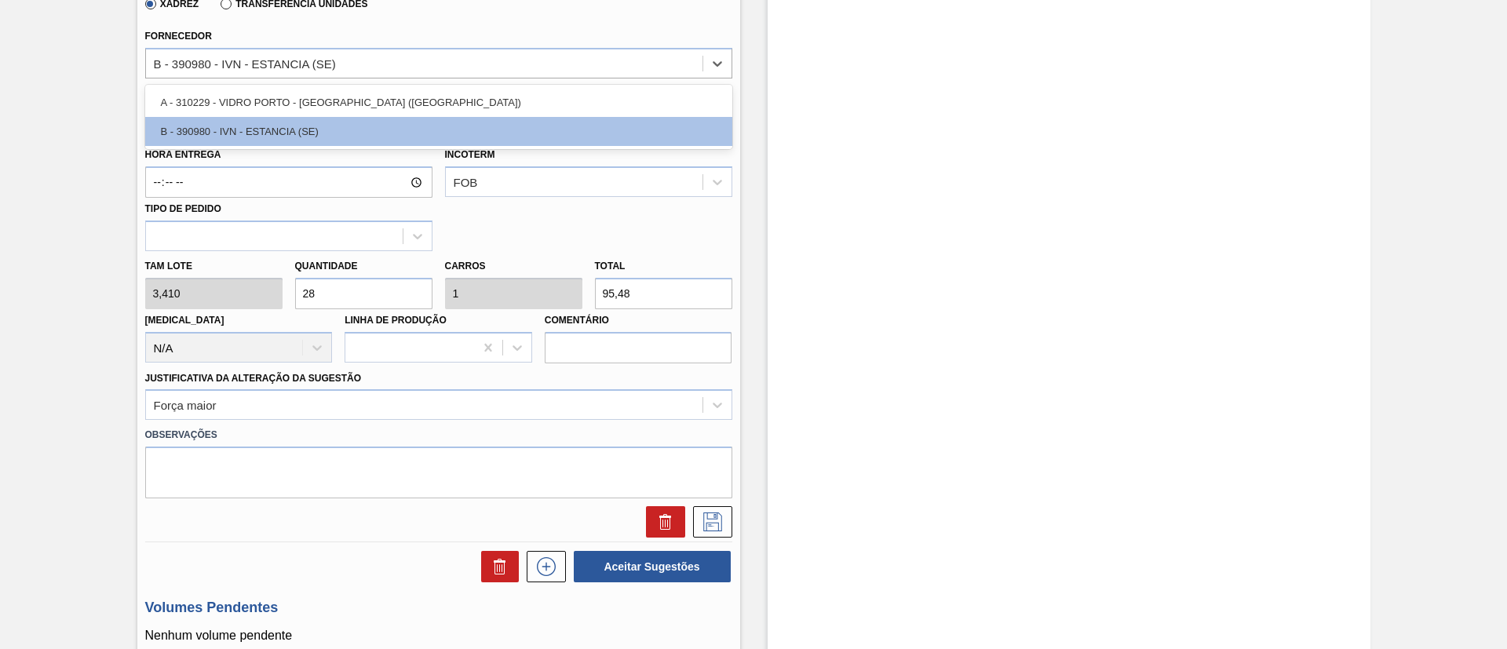
click at [537, 85] on div "A - 310229 - VIDRO PORTO - [GEOGRAPHIC_DATA] ([GEOGRAPHIC_DATA]) B - 390980 - I…" at bounding box center [438, 117] width 587 height 64
click at [538, 74] on div "B - 390980 - IVN - ESTANCIA (SE)" at bounding box center [424, 63] width 557 height 23
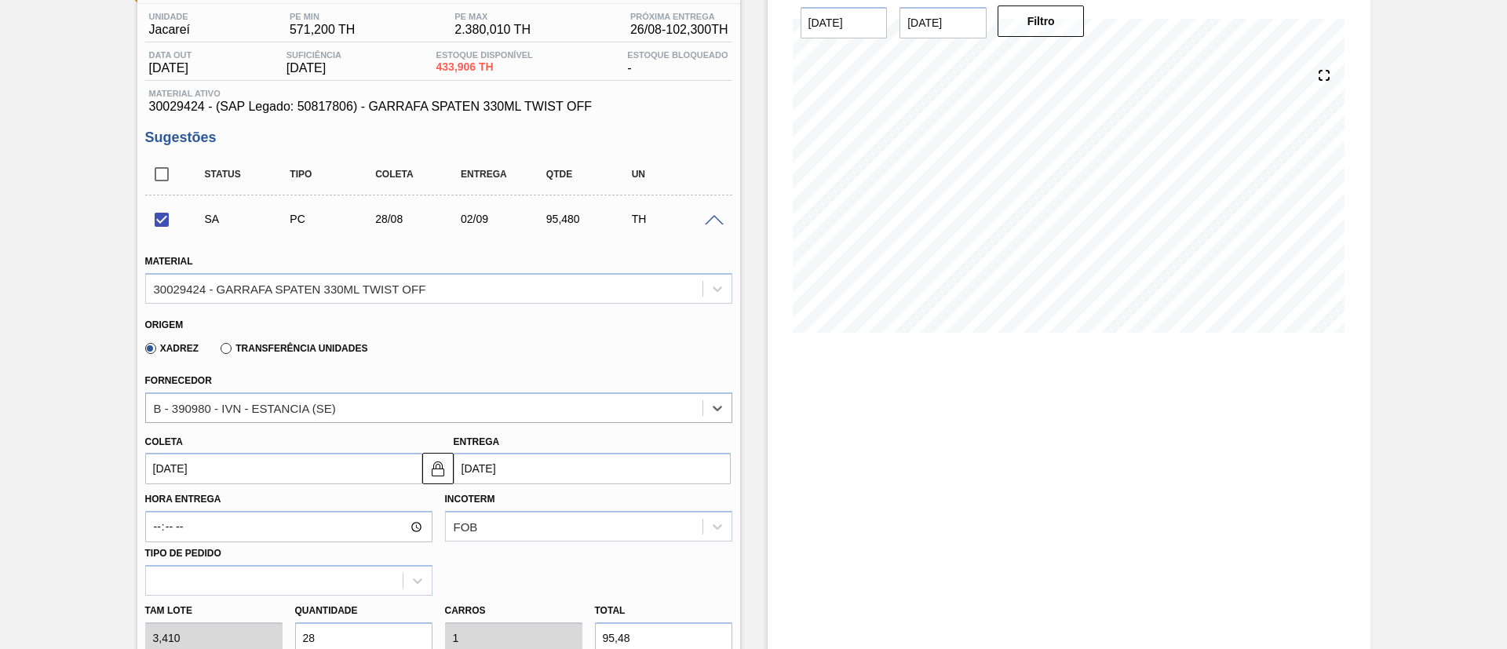
scroll to position [118, 0]
